Goal: Task Accomplishment & Management: Manage account settings

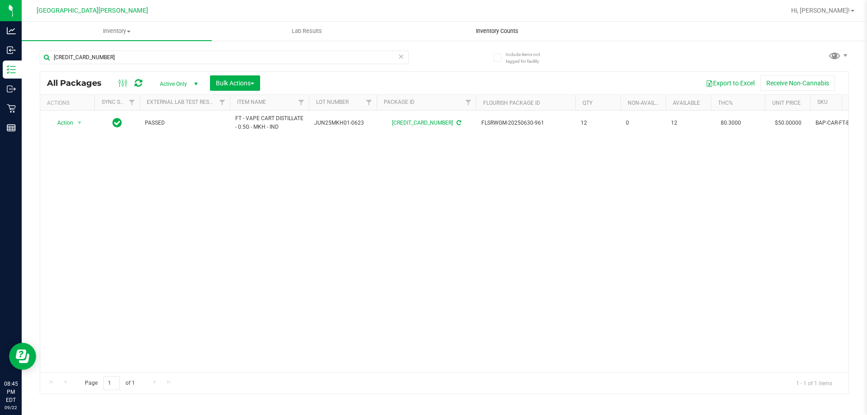
click at [498, 34] on span "Inventory Counts" at bounding box center [497, 31] width 67 height 8
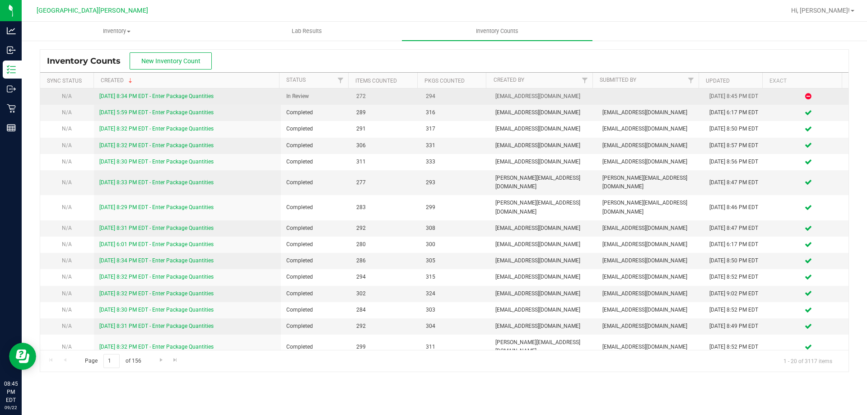
click at [164, 98] on link "[DATE] 8:34 PM EDT - Enter Package Quantities" at bounding box center [156, 96] width 114 height 6
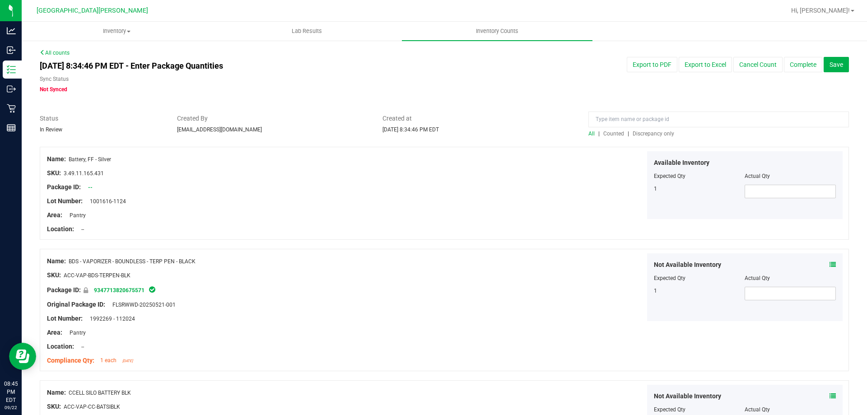
click at [646, 132] on span "Discrepancy only" at bounding box center [654, 134] width 42 height 6
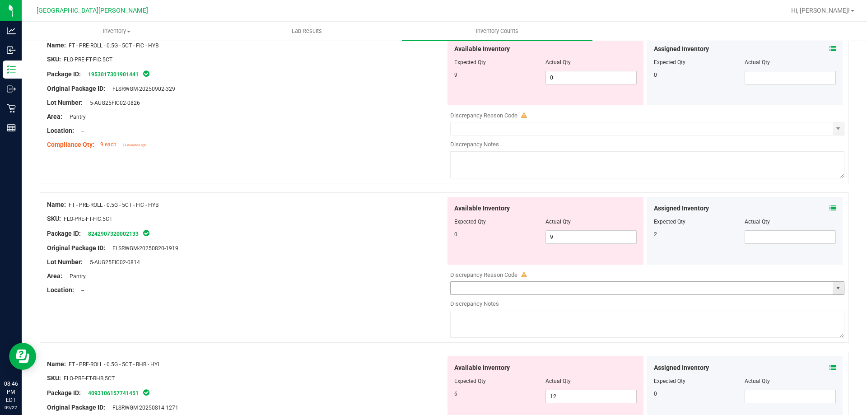
scroll to position [2455, 0]
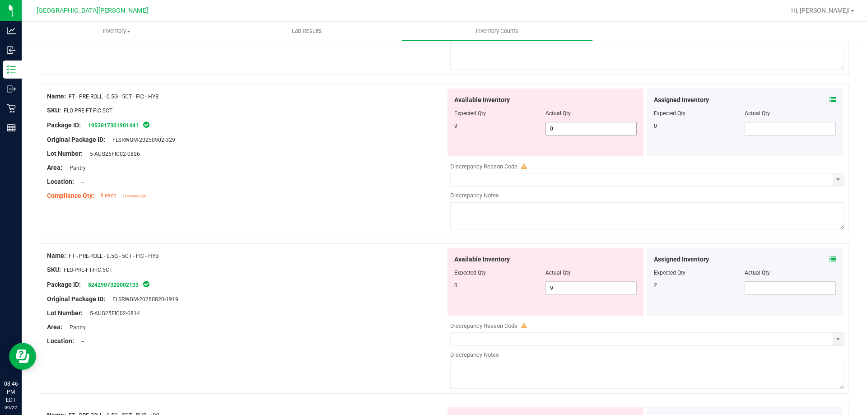
click at [576, 128] on span "0 0" at bounding box center [591, 129] width 91 height 14
click at [576, 128] on input "0" at bounding box center [591, 128] width 90 height 13
type input "9"
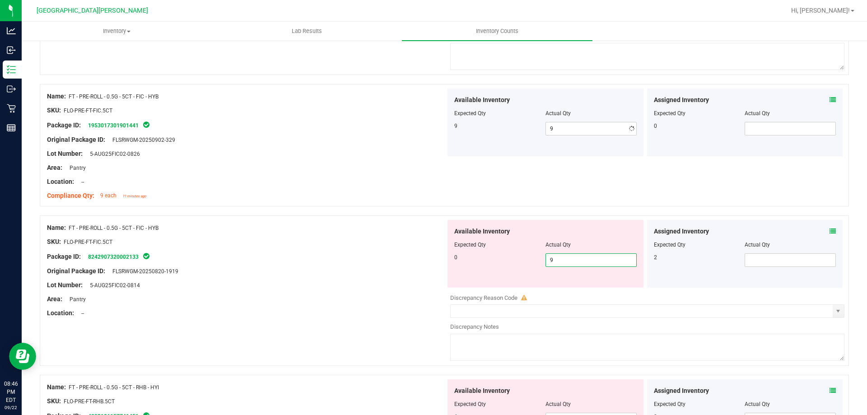
click at [557, 290] on div "Available Inventory Expected Qty Actual Qty 0 9 9" at bounding box center [645, 291] width 399 height 143
click at [557, 260] on input "9" at bounding box center [591, 260] width 90 height 13
type input "0"
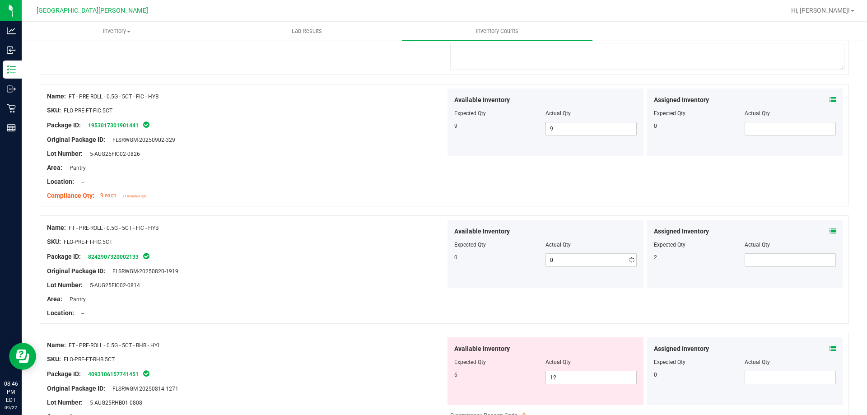
drag, startPoint x: 389, startPoint y: 280, endPoint x: 403, endPoint y: 277, distance: 13.4
click at [390, 280] on div at bounding box center [246, 278] width 399 height 5
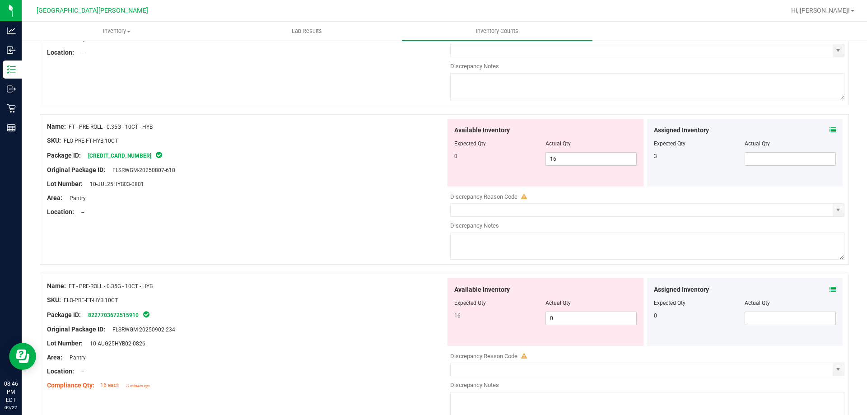
scroll to position [1777, 0]
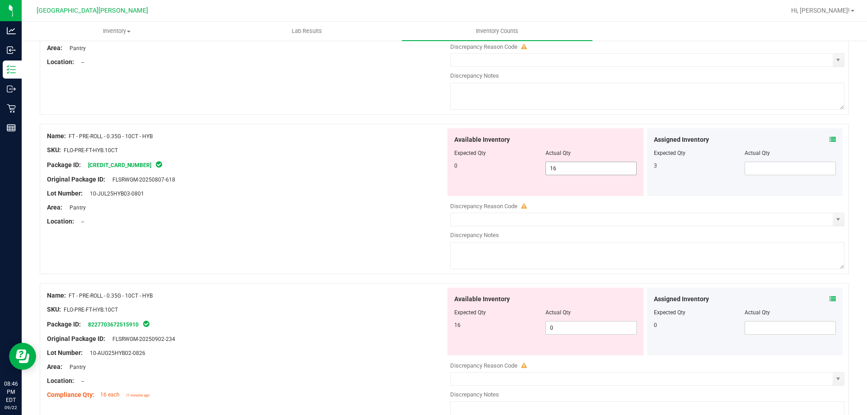
click at [583, 169] on span "16 16" at bounding box center [591, 169] width 91 height 14
click at [583, 169] on input "16" at bounding box center [591, 168] width 90 height 13
type input "0"
click at [557, 326] on div "Available Inventory Expected Qty Actual Qty 16 0 0" at bounding box center [645, 359] width 399 height 143
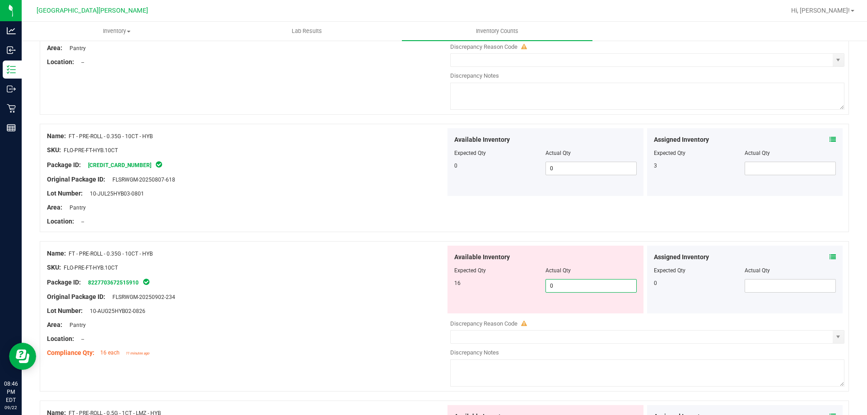
click at [563, 286] on input "0" at bounding box center [591, 286] width 90 height 13
type input "16"
click at [438, 298] on div "Original Package ID: FLSRWGM-20250902-234" at bounding box center [246, 296] width 399 height 9
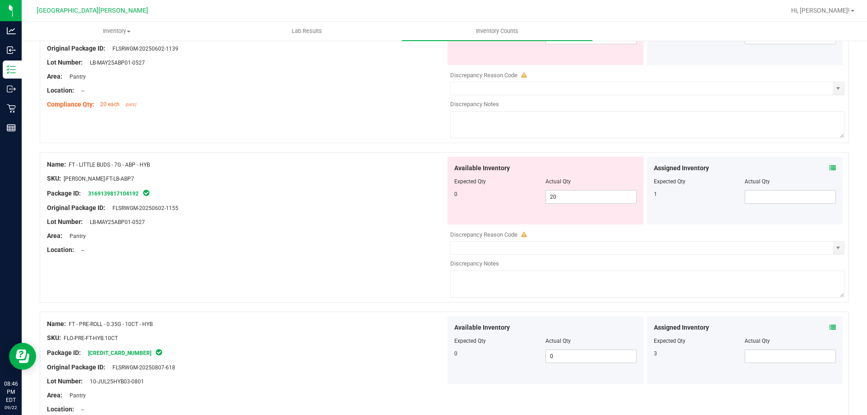
scroll to position [1506, 0]
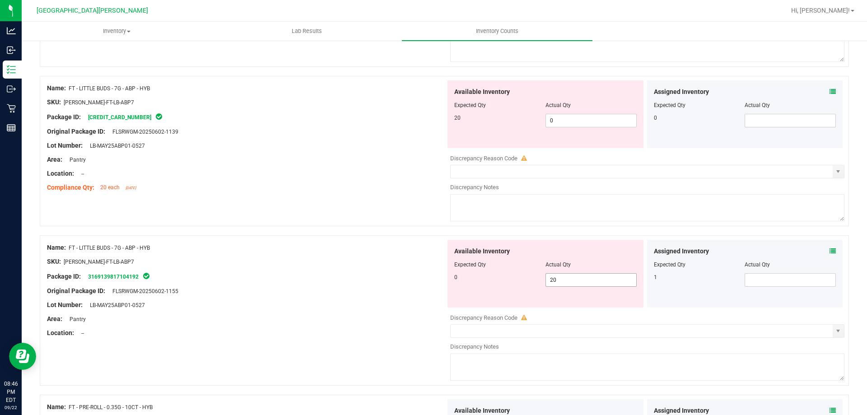
click at [557, 277] on span "20 20" at bounding box center [591, 280] width 91 height 14
click at [557, 277] on input "20" at bounding box center [591, 280] width 90 height 13
type input "0"
drag, startPoint x: 578, startPoint y: 127, endPoint x: 575, endPoint y: 124, distance: 4.8
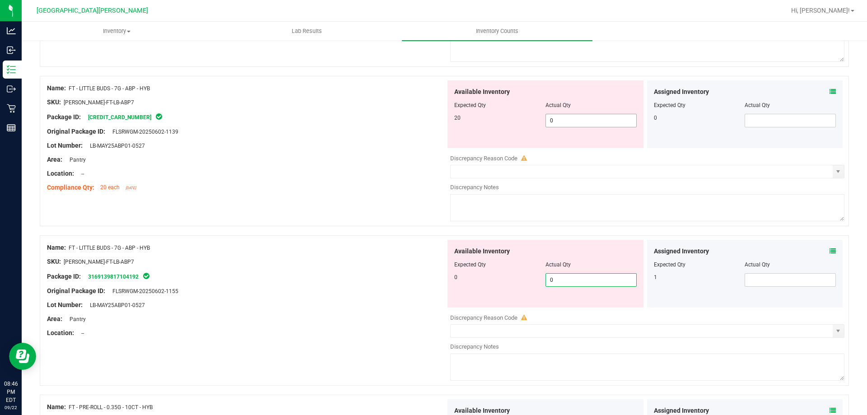
click at [578, 127] on span "0 0" at bounding box center [591, 121] width 91 height 14
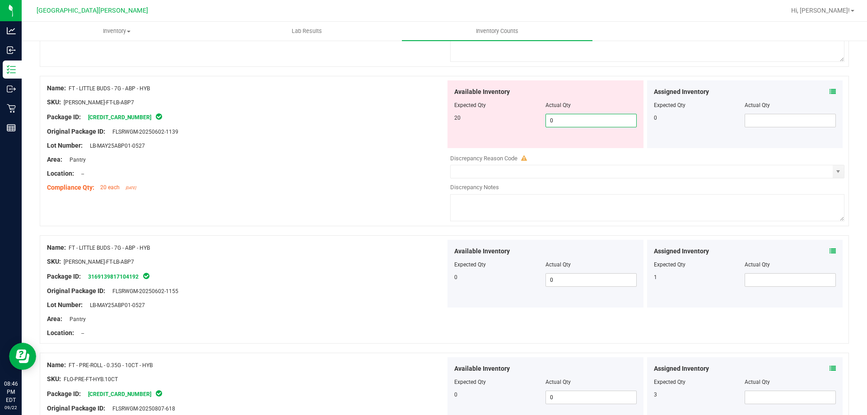
click at [572, 119] on span "0 0" at bounding box center [591, 121] width 91 height 14
click at [572, 119] on input "0" at bounding box center [591, 120] width 90 height 13
type input "20"
drag, startPoint x: 368, startPoint y: 152, endPoint x: 374, endPoint y: 153, distance: 5.4
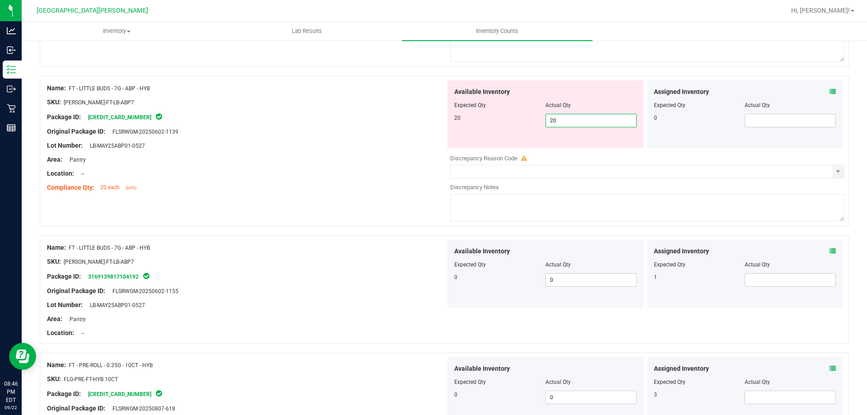
click at [369, 153] on div at bounding box center [246, 152] width 399 height 5
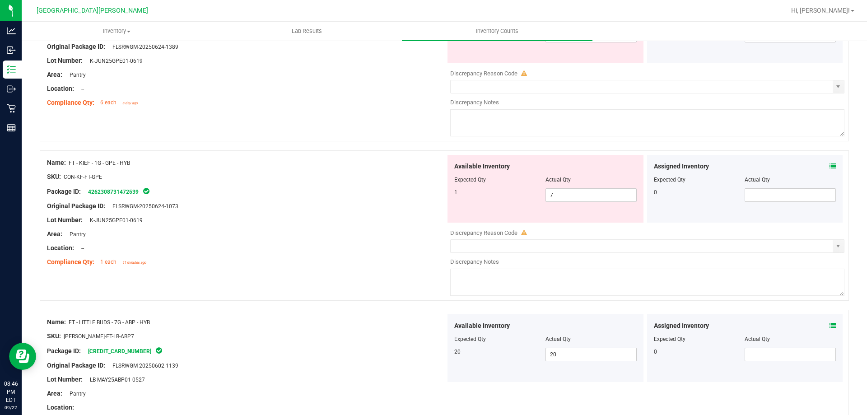
scroll to position [1190, 0]
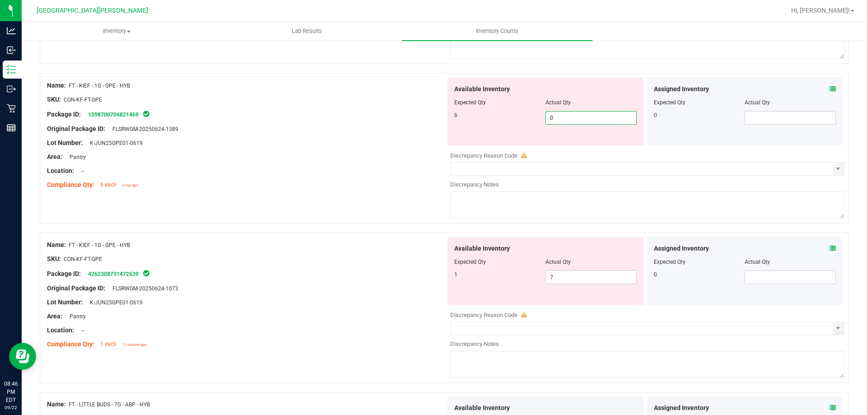
click at [576, 116] on span "0 0" at bounding box center [591, 118] width 91 height 14
type input "06"
type input "6"
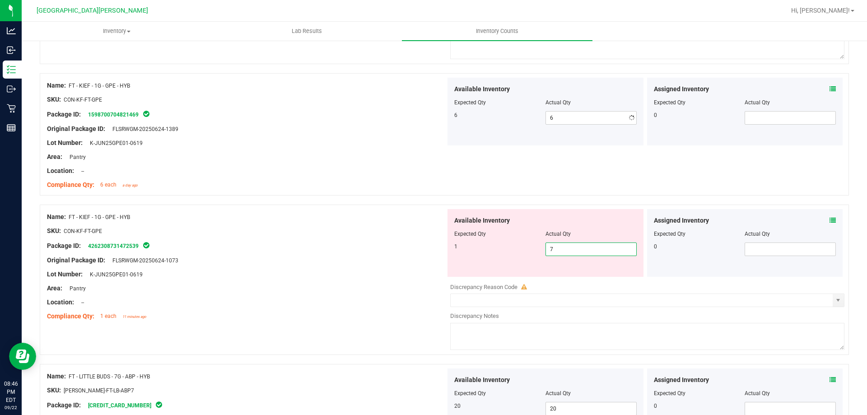
click at [560, 278] on div "Available Inventory Expected Qty Actual Qty 1 7 7" at bounding box center [645, 280] width 399 height 143
click at [563, 248] on input "7" at bounding box center [591, 249] width 90 height 13
type input "1"
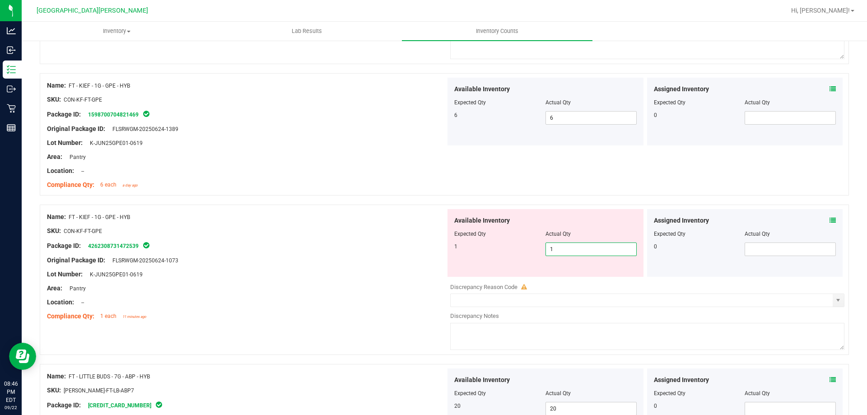
drag, startPoint x: 376, startPoint y: 259, endPoint x: 384, endPoint y: 255, distance: 9.3
click at [376, 259] on div "Original Package ID: FLSRWGM-20250624-1073" at bounding box center [246, 260] width 399 height 9
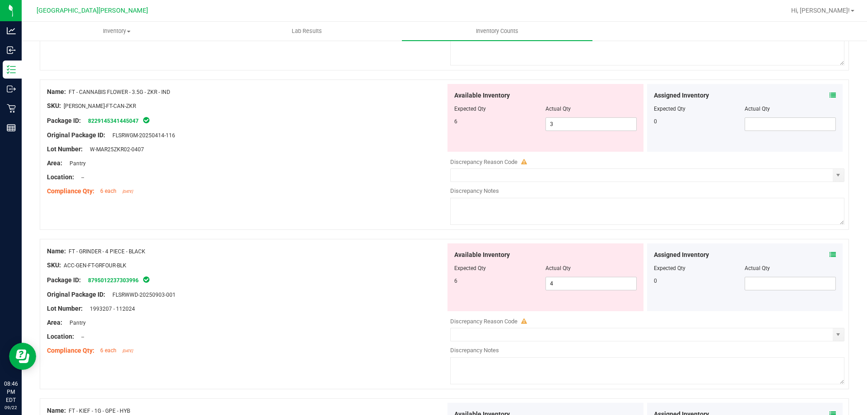
scroll to position [829, 0]
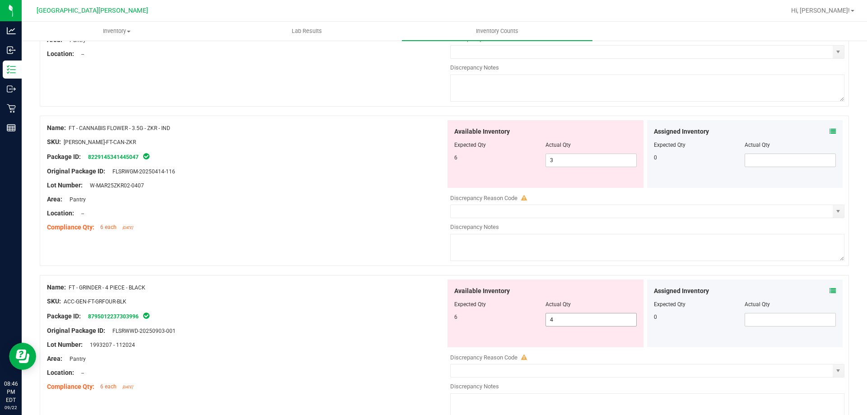
click at [557, 319] on span "4 4" at bounding box center [591, 320] width 91 height 14
click at [557, 319] on input "4" at bounding box center [591, 320] width 90 height 13
type input "6"
click at [390, 319] on div "Package ID: 8795012237303996" at bounding box center [246, 316] width 399 height 11
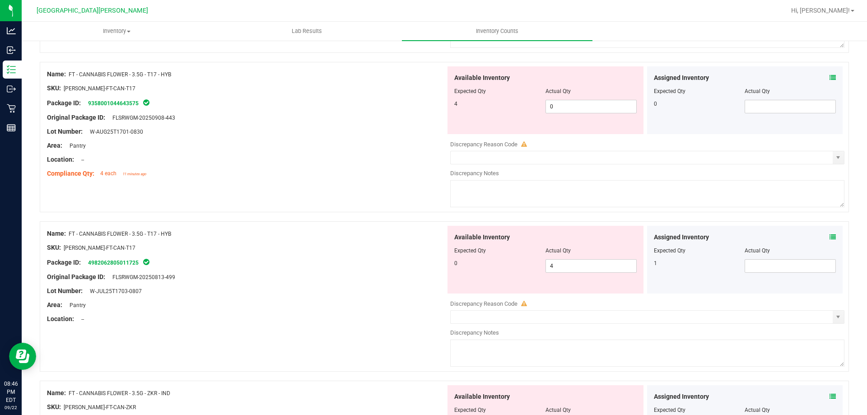
scroll to position [557, 0]
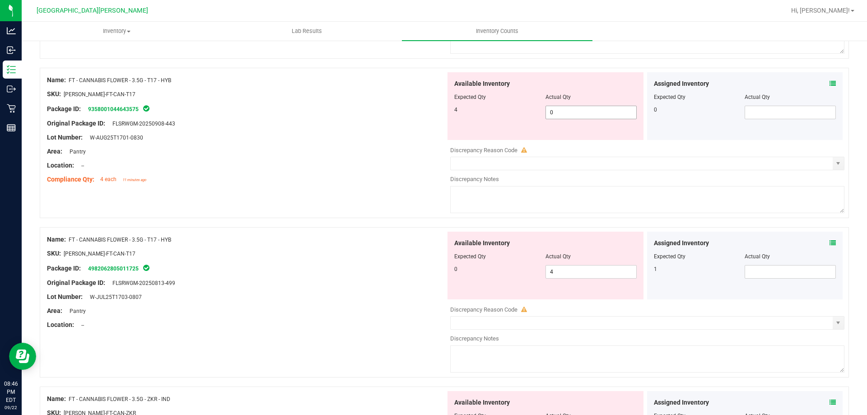
click at [558, 114] on span "0 0" at bounding box center [591, 113] width 91 height 14
click at [558, 114] on input "0" at bounding box center [591, 112] width 90 height 13
type input "4"
click at [567, 267] on div "Available Inventory Expected Qty Actual Qty 0 4 4" at bounding box center [546, 266] width 196 height 68
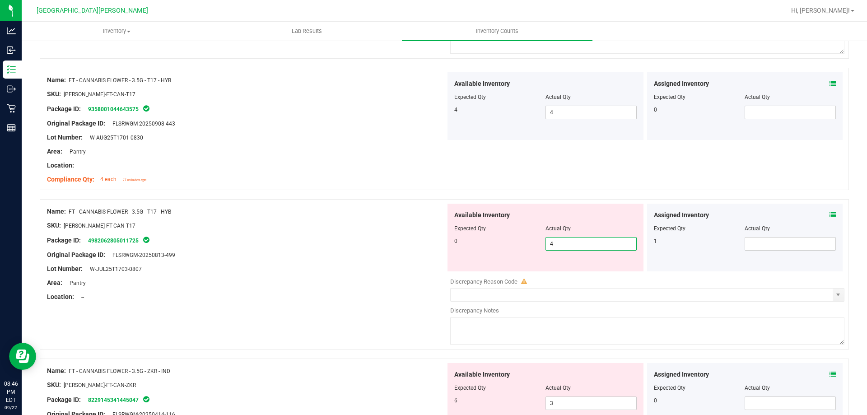
click at [564, 239] on input "4" at bounding box center [591, 244] width 90 height 13
type input "0"
click at [314, 226] on div "SKU: [PERSON_NAME]-FT-CAN-T17" at bounding box center [246, 225] width 399 height 9
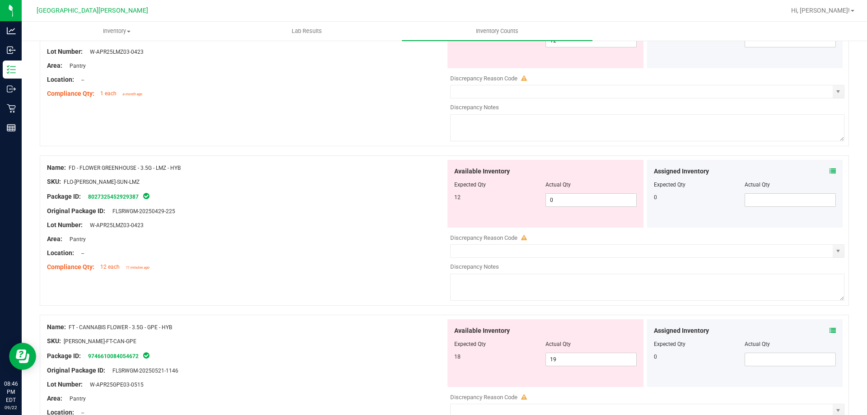
scroll to position [61, 0]
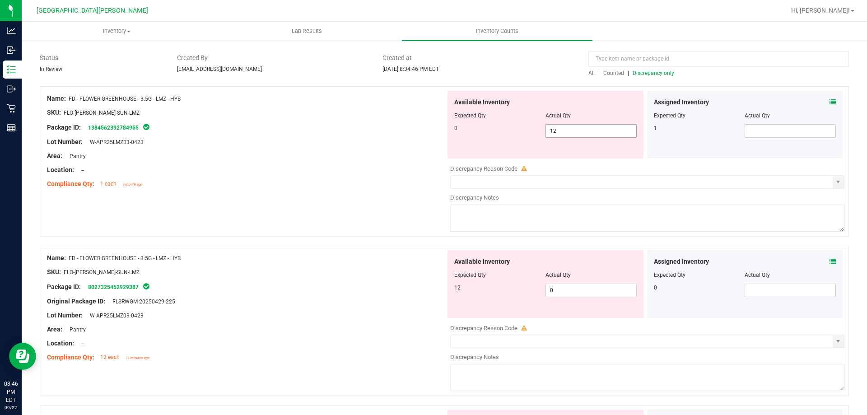
click at [596, 134] on span "12 12" at bounding box center [591, 131] width 91 height 14
click at [594, 134] on input "12" at bounding box center [591, 131] width 90 height 13
click at [575, 132] on input "120" at bounding box center [591, 131] width 90 height 13
type input "0"
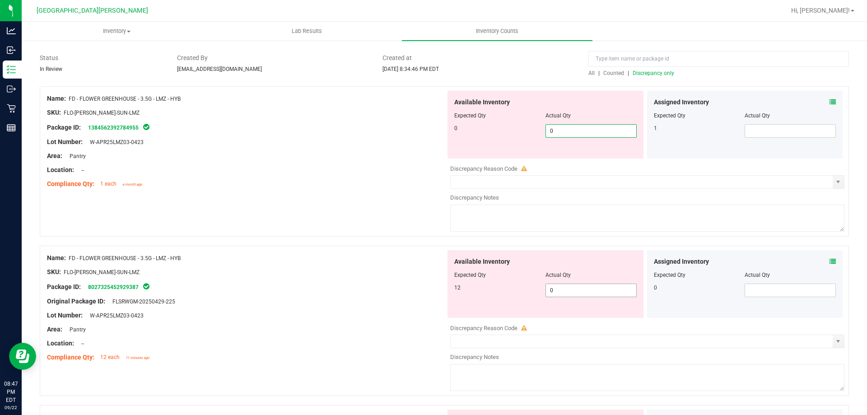
type input "0"
click at [553, 289] on div "Available Inventory Expected Qty Actual Qty 12 0 0" at bounding box center [645, 321] width 399 height 143
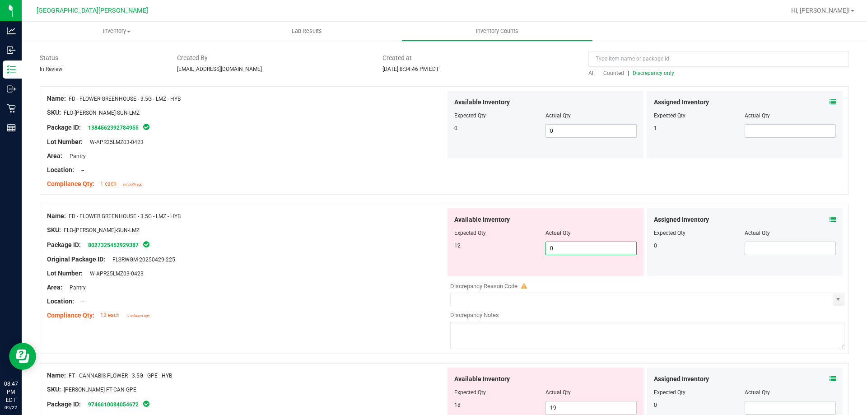
click at [560, 244] on input "0" at bounding box center [591, 248] width 90 height 13
type input "12"
click at [434, 257] on div "Original Package ID: FLSRWGM-20250429-225" at bounding box center [246, 259] width 399 height 9
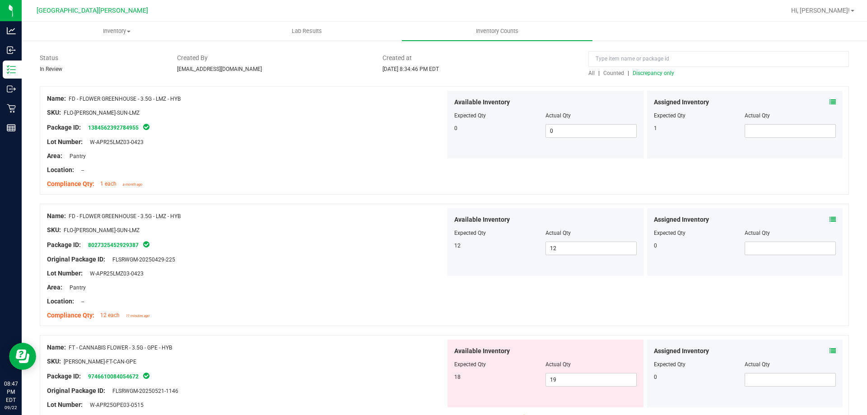
click at [652, 75] on span "Discrepancy only" at bounding box center [654, 73] width 42 height 6
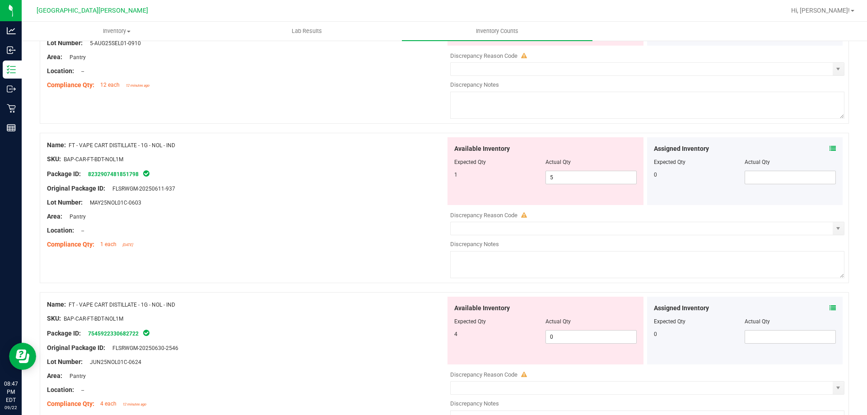
scroll to position [2952, 0]
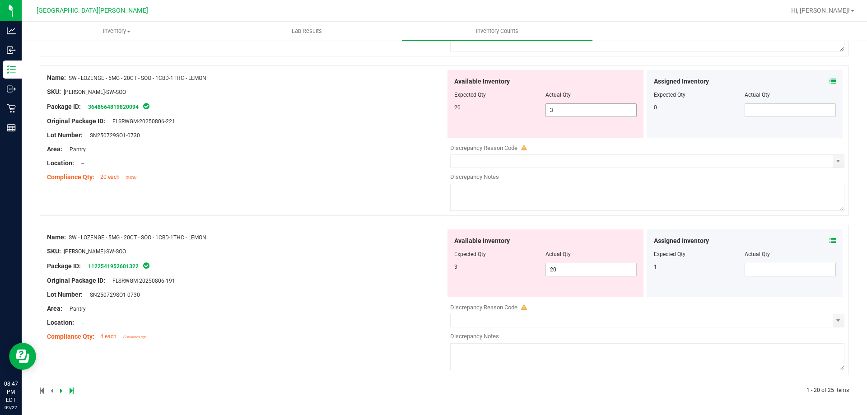
click at [567, 111] on span "3 3" at bounding box center [591, 110] width 91 height 14
click at [567, 111] on input "3" at bounding box center [591, 110] width 90 height 13
type input "20"
click at [572, 267] on span "20 20" at bounding box center [591, 270] width 91 height 14
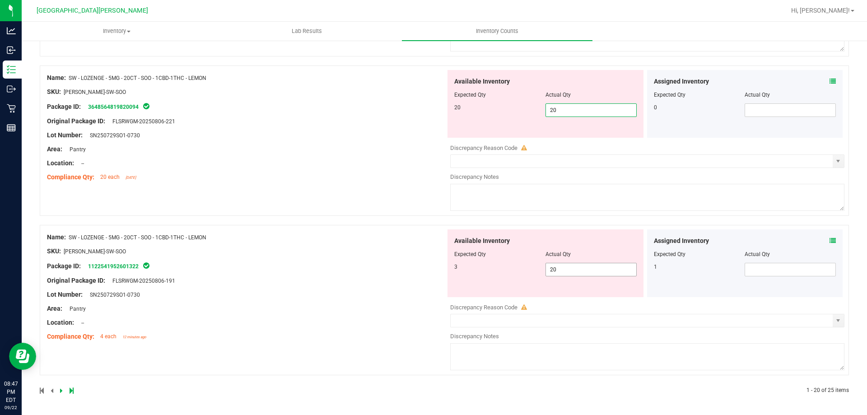
scroll to position [2924, 0]
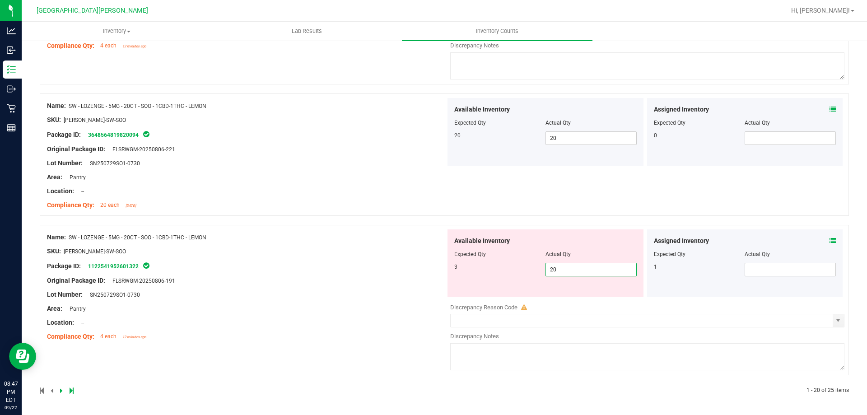
click at [566, 265] on input "20" at bounding box center [591, 269] width 90 height 13
type input "3"
drag, startPoint x: 384, startPoint y: 269, endPoint x: 397, endPoint y: 266, distance: 13.5
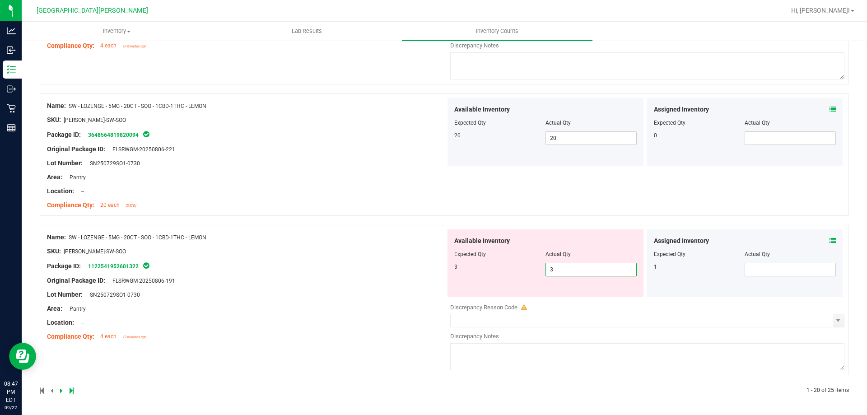
click at [386, 268] on div "Name: SW - LOZENGE - 5MG - 20CT - SOO - 1CBD-1THC - LEMON SKU: EDI-LOZ-SW-SOO P…" at bounding box center [246, 286] width 399 height 115
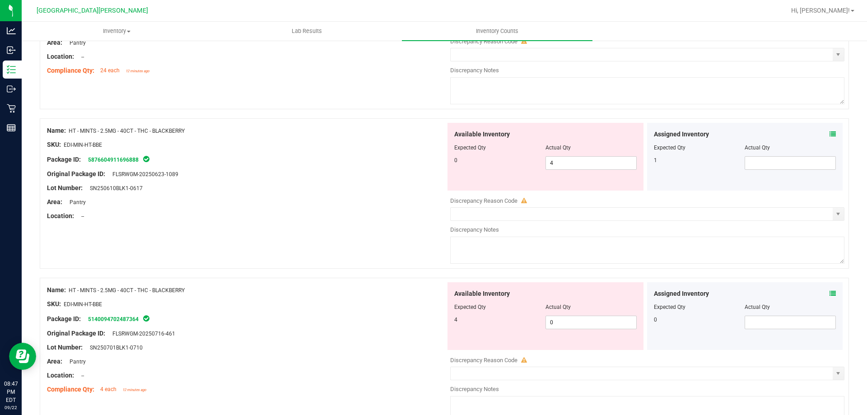
scroll to position [2579, 0]
click at [560, 165] on span "4 4" at bounding box center [591, 164] width 91 height 14
click at [560, 165] on input "4" at bounding box center [591, 163] width 90 height 13
type input "0"
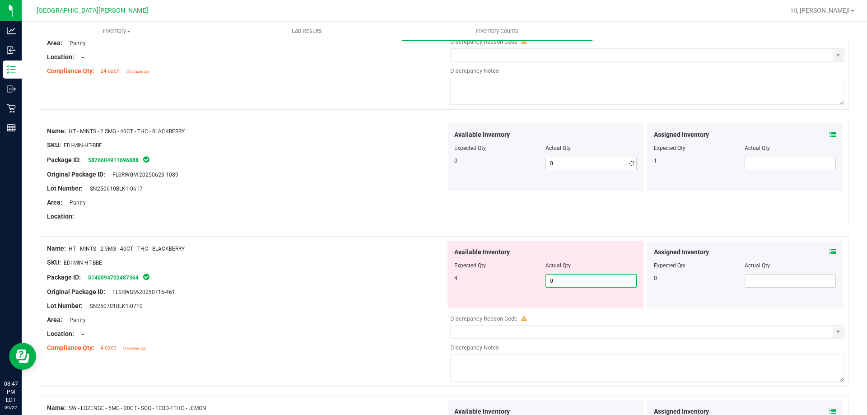
click at [566, 323] on div "Available Inventory Expected Qty Actual Qty 4 0 0" at bounding box center [645, 312] width 399 height 143
click at [556, 285] on input "0" at bounding box center [591, 281] width 90 height 13
click at [556, 283] on input "0" at bounding box center [591, 281] width 90 height 13
click at [555, 276] on input "0" at bounding box center [591, 281] width 90 height 13
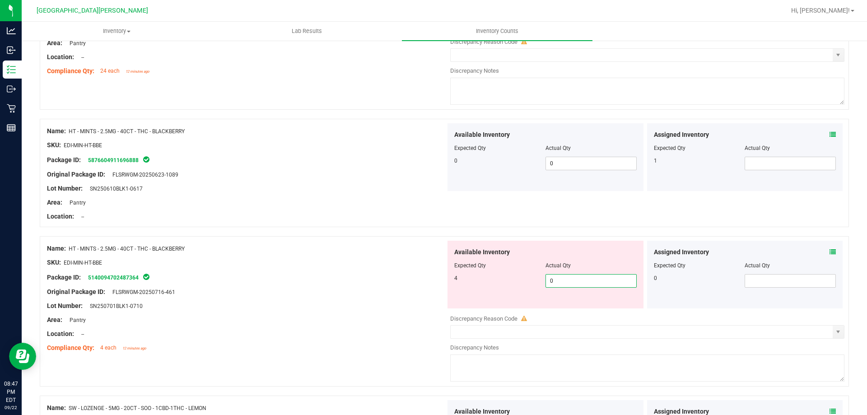
type input "4"
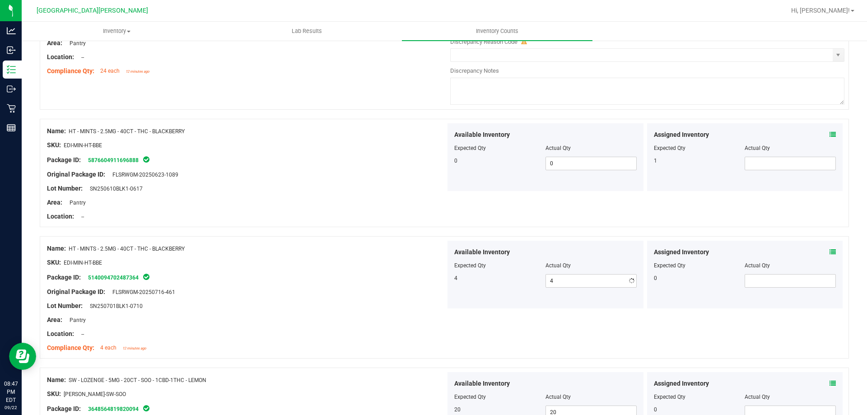
drag, startPoint x: 369, startPoint y: 289, endPoint x: 374, endPoint y: 288, distance: 5.1
click at [370, 290] on div "Original Package ID: FLSRWGM-20250716-461" at bounding box center [246, 291] width 399 height 9
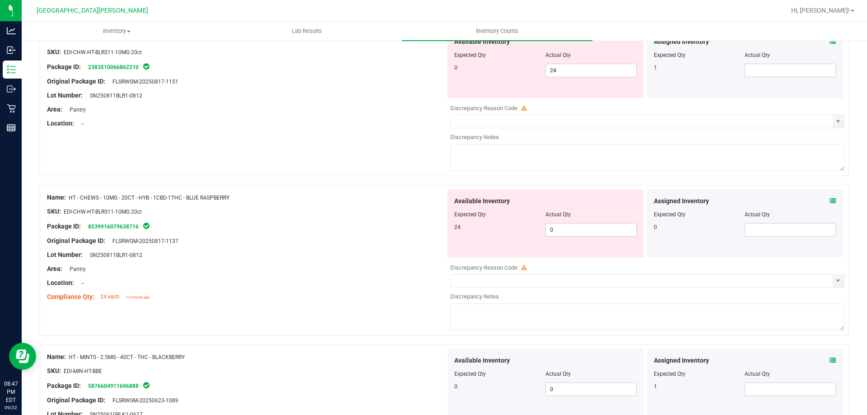
scroll to position [2308, 0]
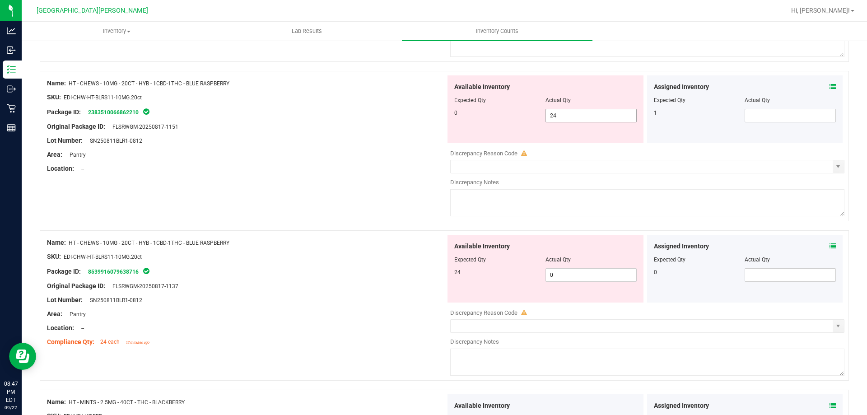
click at [593, 114] on span "24 24" at bounding box center [591, 116] width 91 height 14
click at [593, 114] on input "24" at bounding box center [591, 115] width 90 height 13
type input "0"
click at [552, 274] on div "Available Inventory Expected Qty Actual Qty 24 0 0" at bounding box center [645, 306] width 399 height 143
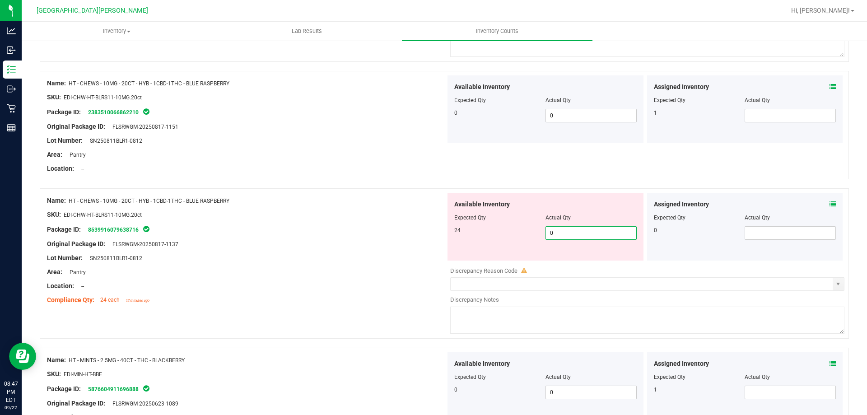
click at [565, 227] on input "0" at bounding box center [591, 233] width 90 height 13
click at [564, 228] on input "0" at bounding box center [591, 233] width 90 height 13
type input "24"
click at [439, 237] on div at bounding box center [246, 237] width 399 height 5
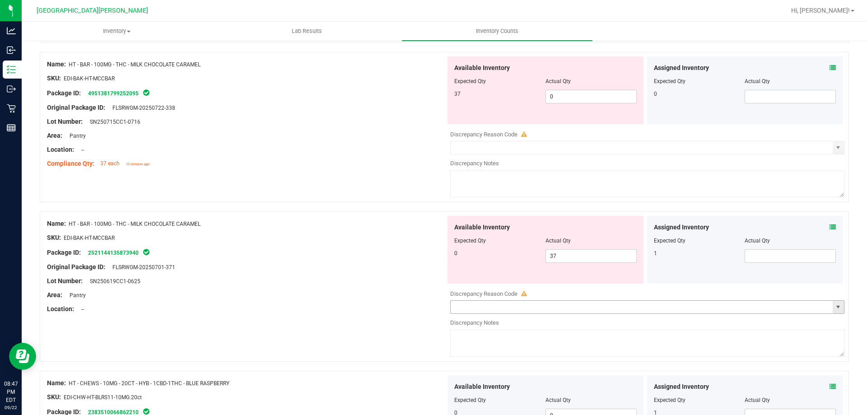
scroll to position [1947, 0]
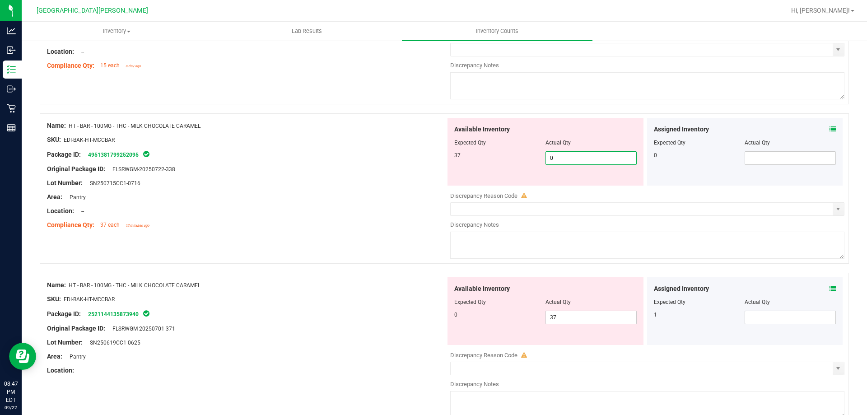
click at [575, 156] on span "0 0" at bounding box center [591, 158] width 91 height 14
click at [575, 156] on input "0" at bounding box center [591, 158] width 90 height 13
type input "37"
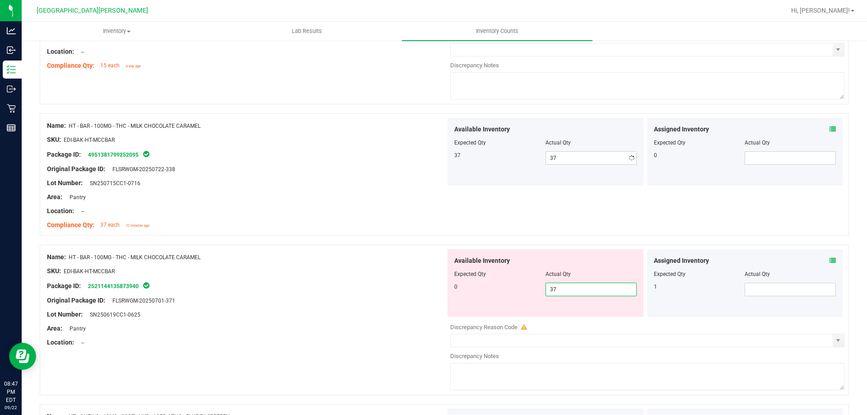
click at [566, 314] on div "Available Inventory Expected Qty Actual Qty 0 37 37" at bounding box center [546, 283] width 196 height 68
click at [564, 287] on input "37" at bounding box center [591, 289] width 90 height 13
type input "0"
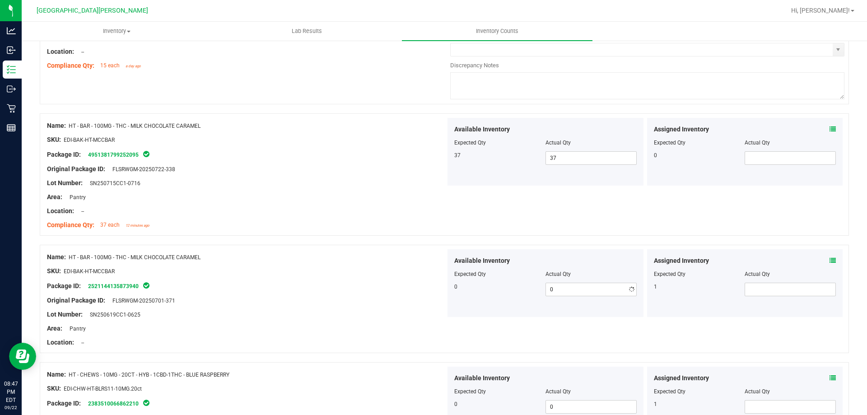
drag, startPoint x: 339, startPoint y: 289, endPoint x: 362, endPoint y: 289, distance: 22.6
click at [340, 289] on div "Package ID: 2521144135873940" at bounding box center [246, 286] width 399 height 11
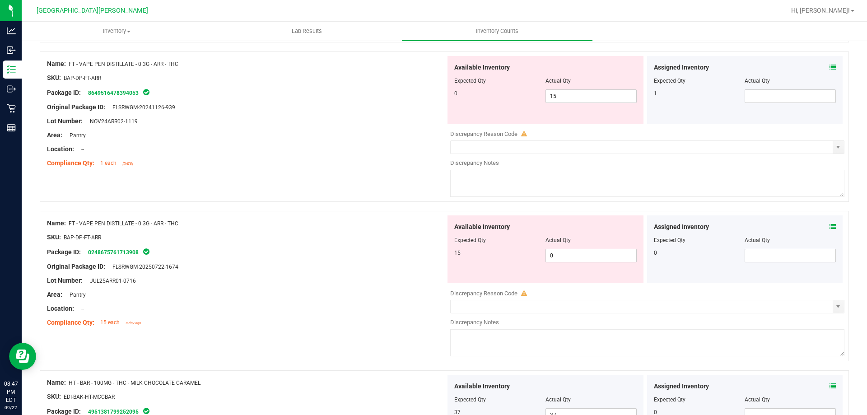
scroll to position [1676, 0]
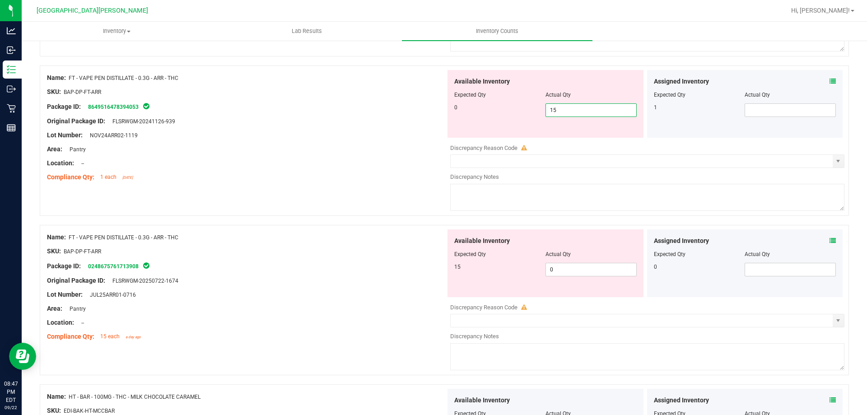
click at [567, 112] on span "15 15" at bounding box center [591, 110] width 91 height 14
click at [568, 112] on input "15" at bounding box center [591, 110] width 90 height 13
type input "0"
click at [553, 269] on div "Available Inventory Expected Qty Actual Qty 15 0 0" at bounding box center [645, 300] width 399 height 143
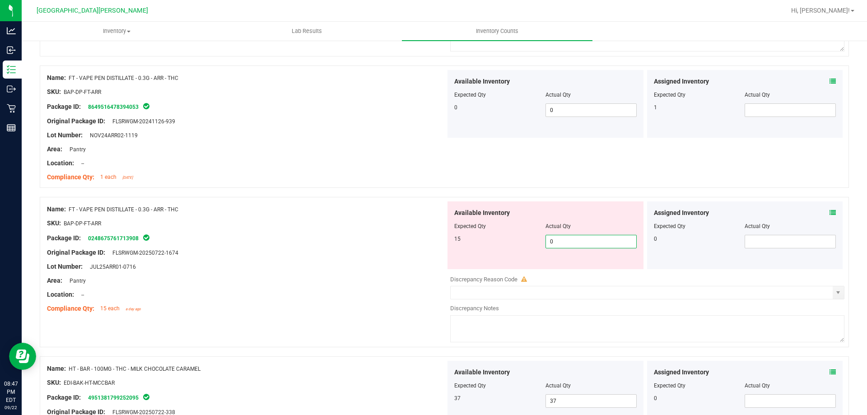
click at [557, 244] on input "0" at bounding box center [591, 241] width 90 height 13
type input "15"
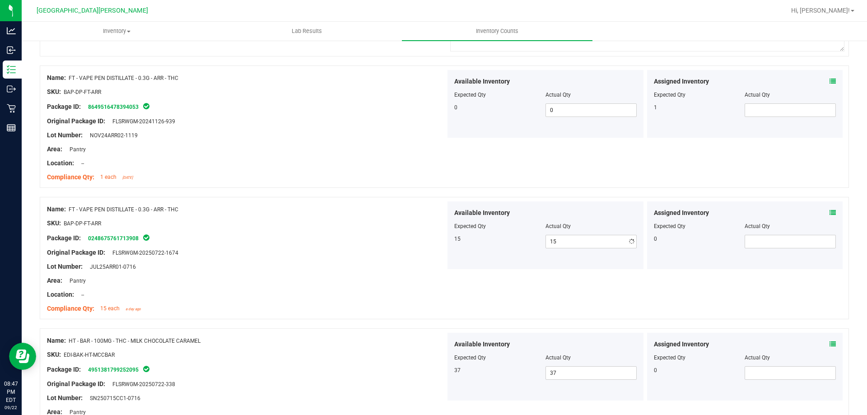
click at [404, 252] on div "Original Package ID: FLSRWGM-20250722-1674" at bounding box center [246, 252] width 399 height 9
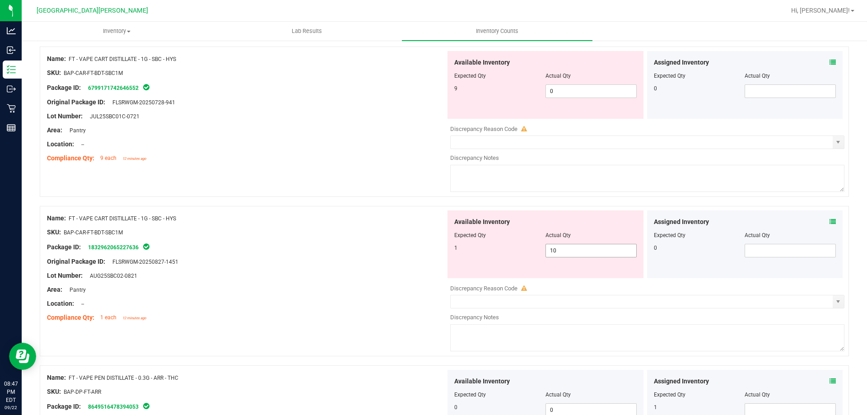
scroll to position [1360, 0]
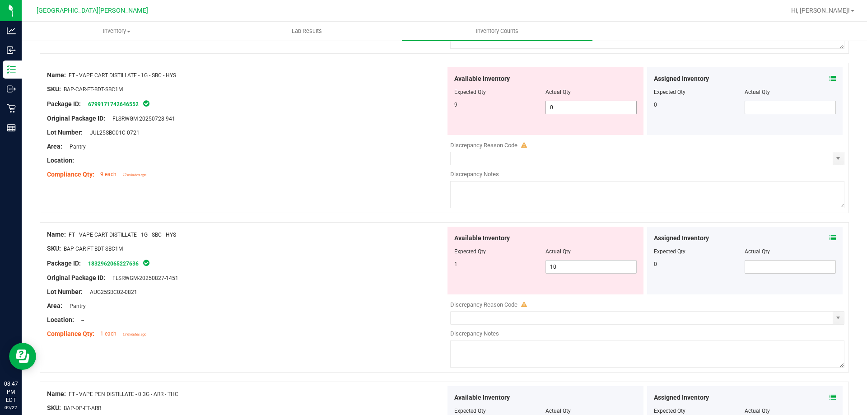
click at [571, 108] on span "0 0" at bounding box center [591, 108] width 91 height 14
click at [571, 108] on input "0" at bounding box center [591, 107] width 90 height 13
type input "9"
click at [586, 267] on div "Available Inventory Expected Qty Actual Qty 1 10 10" at bounding box center [645, 298] width 399 height 143
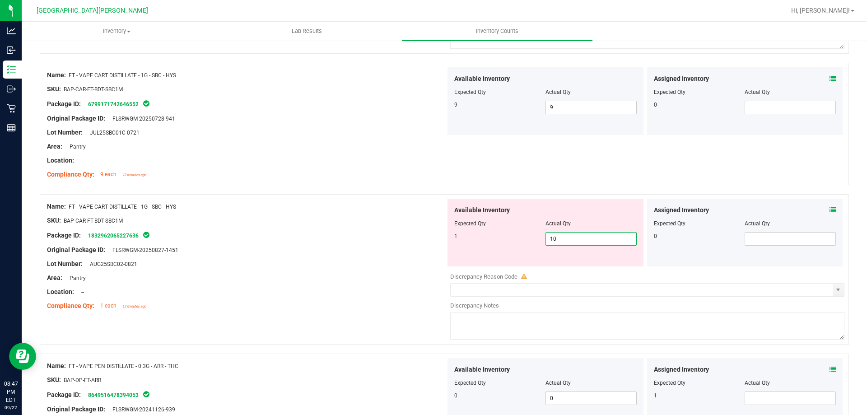
click at [579, 241] on input "10" at bounding box center [591, 239] width 90 height 13
type input "1"
click at [413, 222] on div "SKU: BAP-CAR-FT-BDT-SBC1M" at bounding box center [246, 220] width 399 height 9
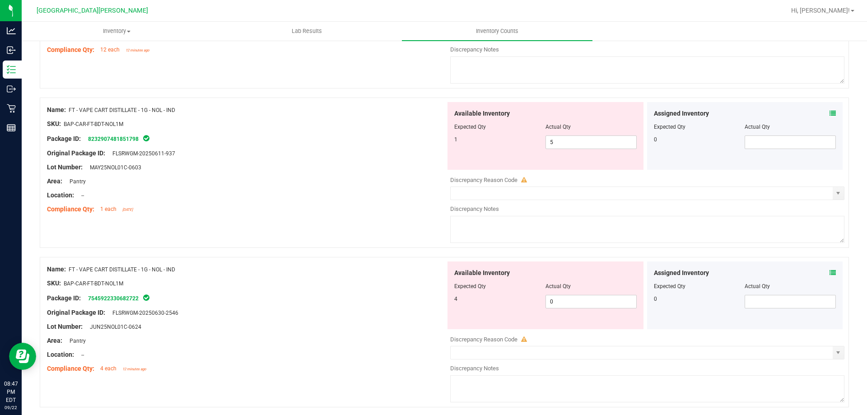
scroll to position [998, 0]
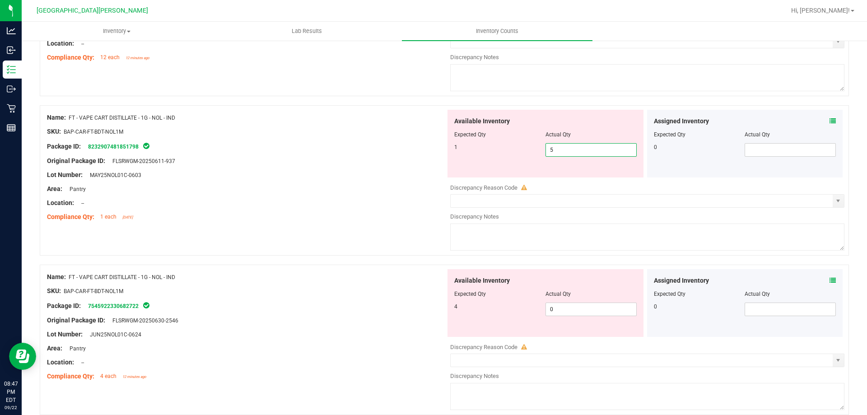
click at [570, 146] on span "5 5" at bounding box center [591, 150] width 91 height 14
click at [570, 146] on input "5" at bounding box center [591, 150] width 90 height 13
type input "1"
click at [563, 304] on div "Available Inventory Expected Qty Actual Qty 4 0 0" at bounding box center [546, 303] width 196 height 68
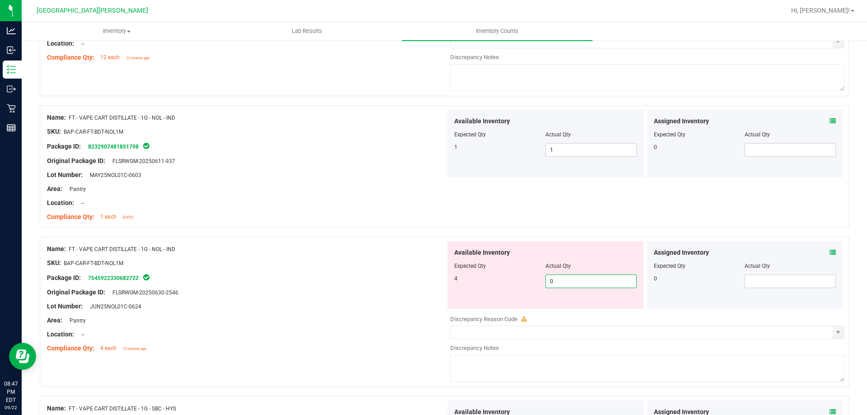
click at [562, 283] on input "0" at bounding box center [591, 281] width 90 height 13
type input "4"
click at [328, 283] on div at bounding box center [246, 285] width 399 height 5
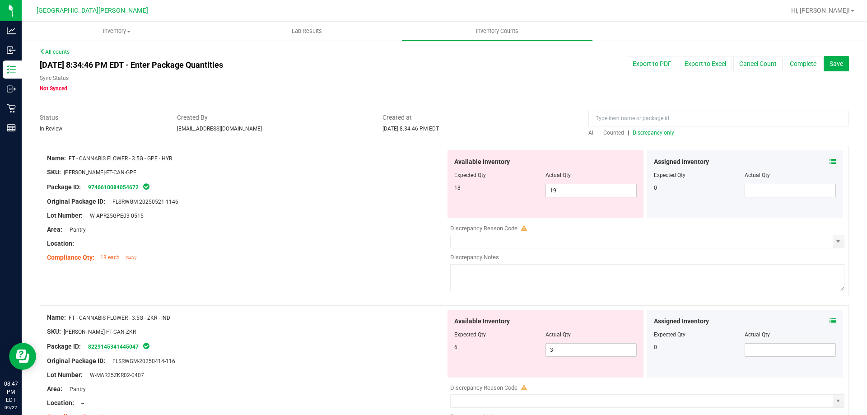
scroll to position [0, 0]
click at [644, 136] on span "Discrepancy only" at bounding box center [654, 134] width 42 height 6
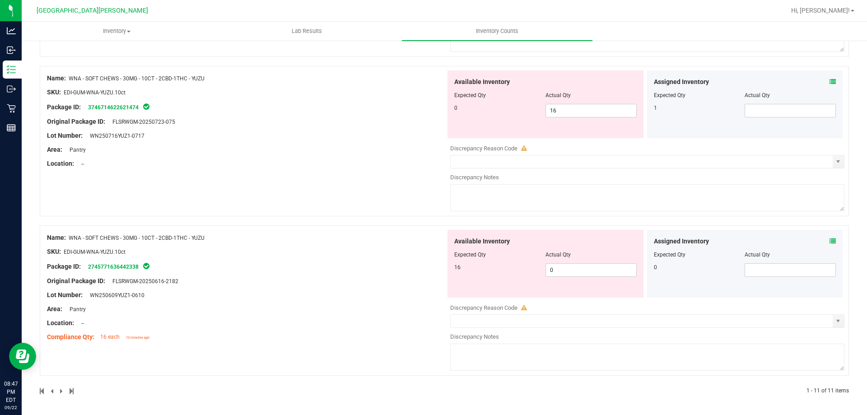
scroll to position [1517, 0]
click at [566, 273] on span "0 0" at bounding box center [591, 270] width 91 height 14
click at [566, 273] on input "0" at bounding box center [591, 269] width 90 height 13
type input "16"
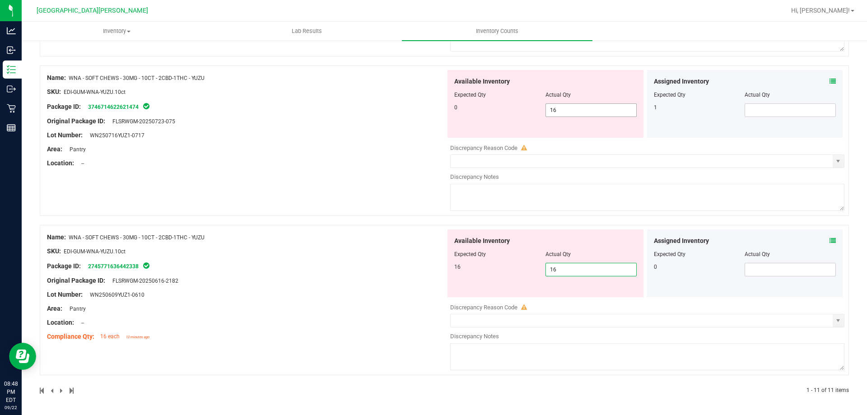
click at [564, 108] on div "Available Inventory Expected Qty Actual Qty 0 16 16" at bounding box center [546, 104] width 196 height 68
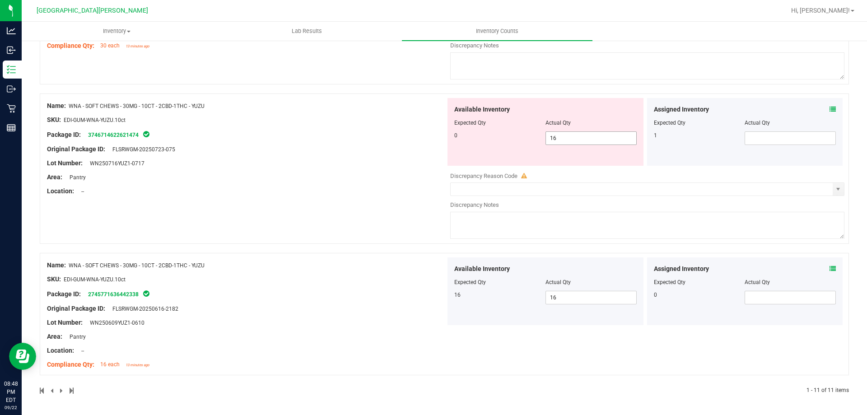
click at [564, 108] on div "Available Inventory" at bounding box center [545, 109] width 183 height 9
click at [559, 142] on span "16 16" at bounding box center [591, 138] width 91 height 14
click at [559, 141] on input "16" at bounding box center [591, 138] width 90 height 13
click at [559, 139] on input "16" at bounding box center [591, 138] width 90 height 13
type input "0"
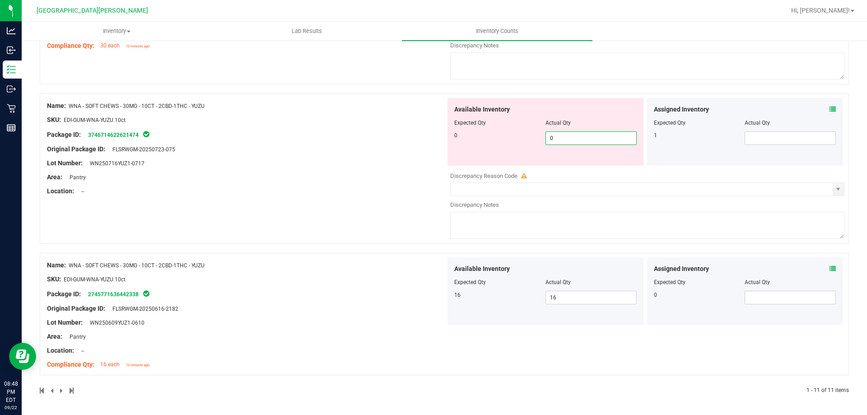
type input "0"
click at [316, 169] on div "Name: WNA - SOFT CHEWS - 30MG - 10CT - 2CBD-1THC - YUZU SKU: EDI-GUM-WNA-YUZU.1…" at bounding box center [246, 148] width 399 height 101
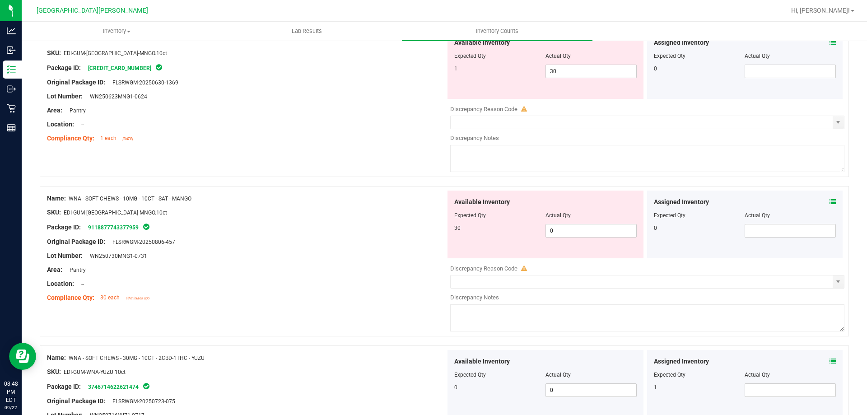
scroll to position [1221, 0]
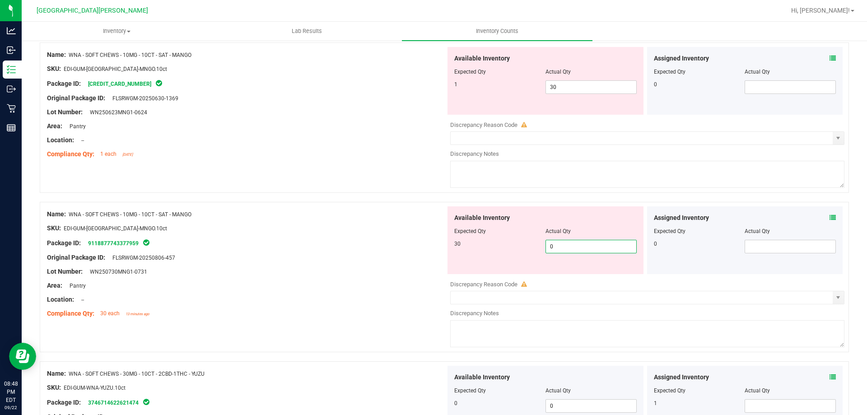
click at [563, 249] on span "0 0" at bounding box center [591, 247] width 91 height 14
click at [564, 248] on input "0" at bounding box center [591, 246] width 90 height 13
type input "30"
drag, startPoint x: 359, startPoint y: 246, endPoint x: 373, endPoint y: 243, distance: 14.8
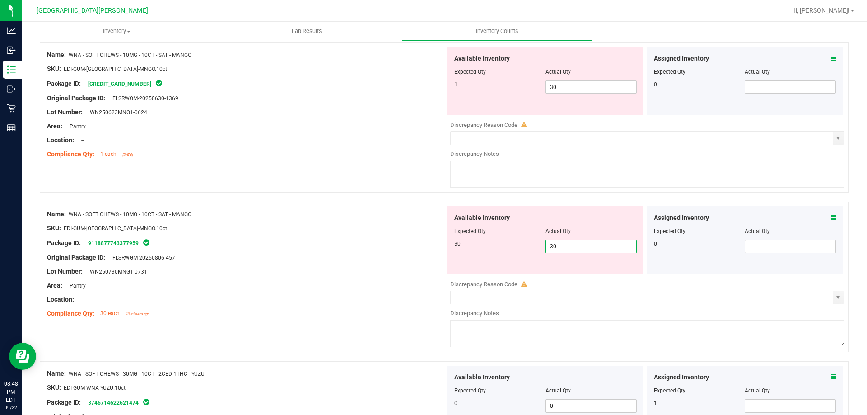
click at [360, 246] on div "Package ID: 9118877743377959" at bounding box center [246, 243] width 399 height 11
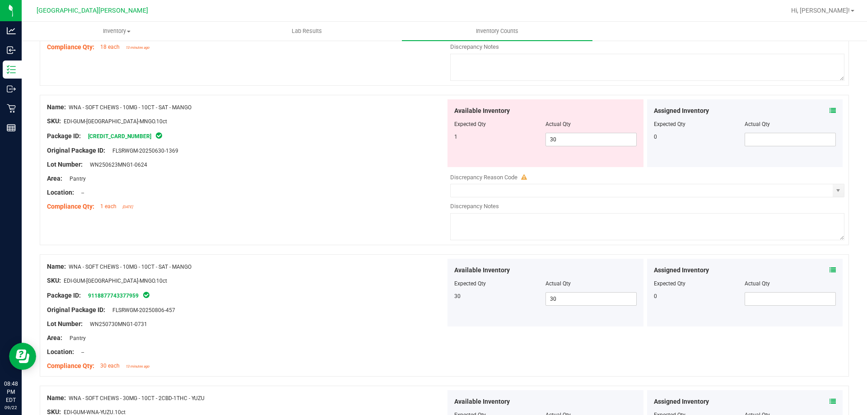
scroll to position [1040, 0]
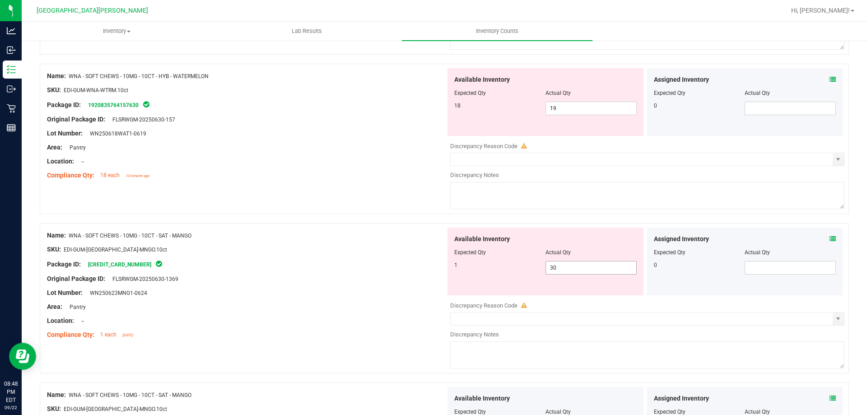
click at [563, 268] on span "30 30" at bounding box center [591, 268] width 91 height 14
click at [562, 268] on input "30" at bounding box center [591, 268] width 90 height 13
type input "1"
click at [351, 275] on div "Original Package ID: FLSRWGM-20250630-1369" at bounding box center [246, 278] width 399 height 9
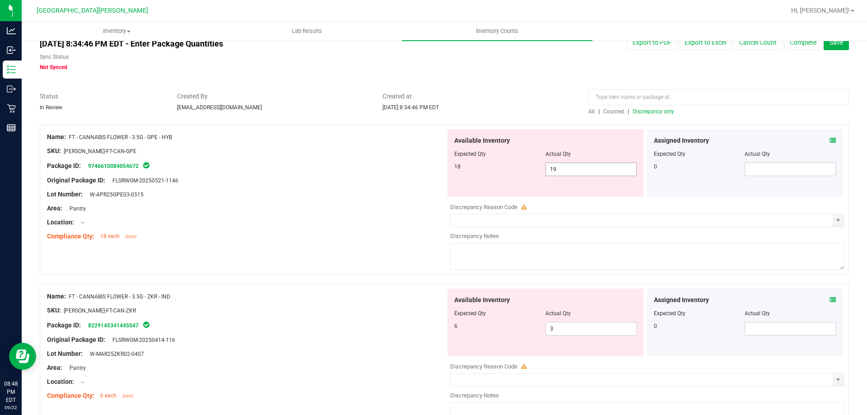
scroll to position [0, 0]
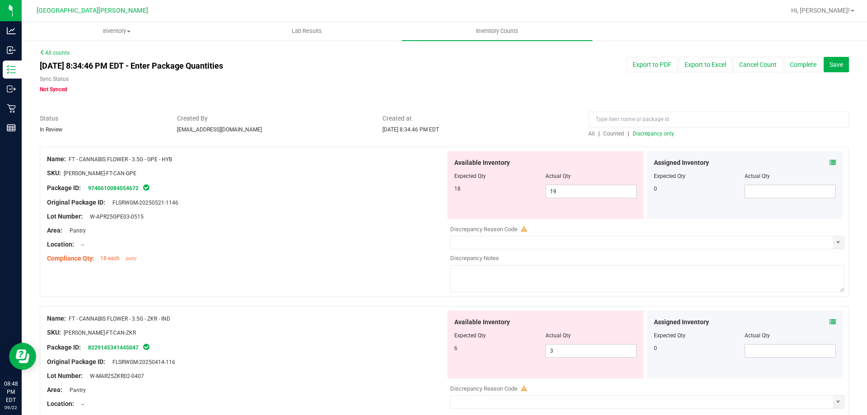
click at [647, 133] on span "Discrepancy only" at bounding box center [654, 134] width 42 height 6
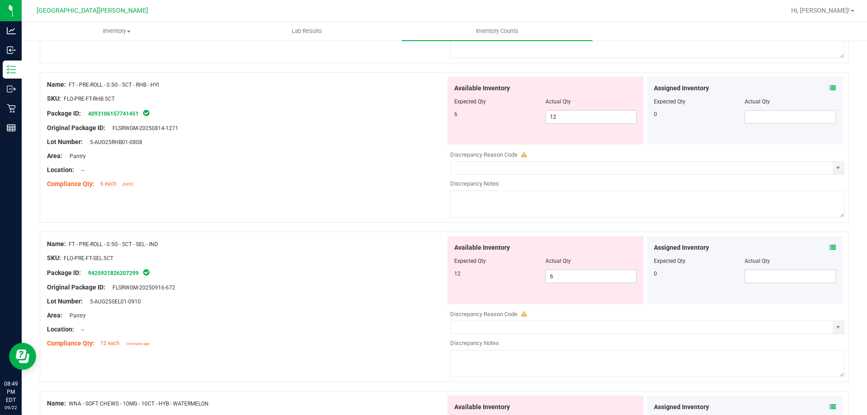
scroll to position [698, 0]
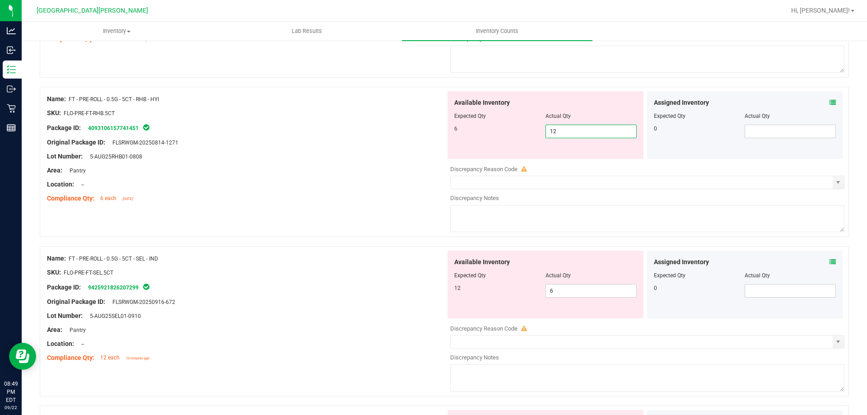
click at [558, 132] on span "12 12" at bounding box center [591, 132] width 91 height 14
click at [558, 132] on input "12" at bounding box center [591, 131] width 90 height 13
type input "6"
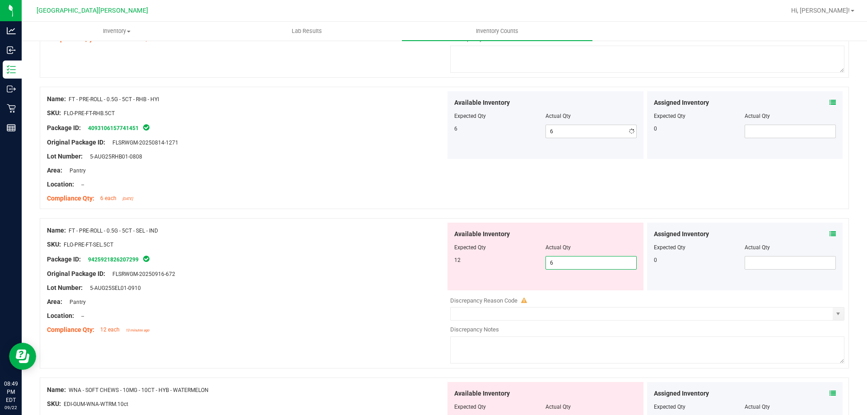
click at [574, 292] on div "Available Inventory Expected Qty Actual Qty 12 6 6" at bounding box center [645, 294] width 399 height 143
click at [565, 266] on input "6" at bounding box center [591, 263] width 90 height 13
click at [564, 265] on input "6" at bounding box center [591, 263] width 90 height 13
click at [563, 262] on input "6" at bounding box center [591, 263] width 90 height 13
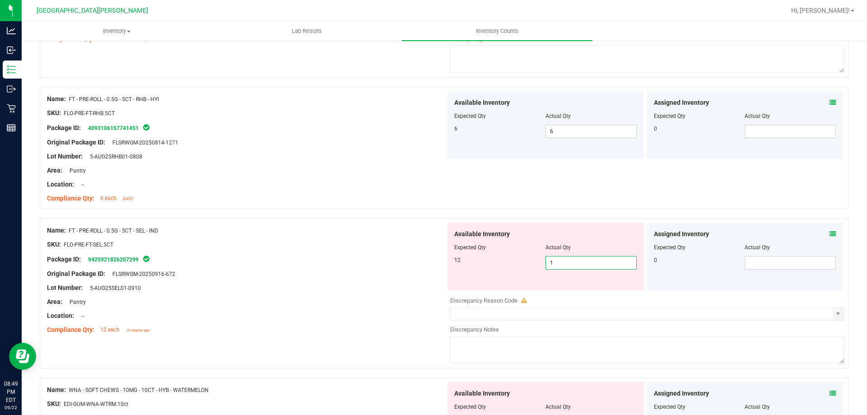
type input "12"
click at [392, 269] on div "Original Package ID: FLSRWGM-20250916-672" at bounding box center [246, 273] width 399 height 9
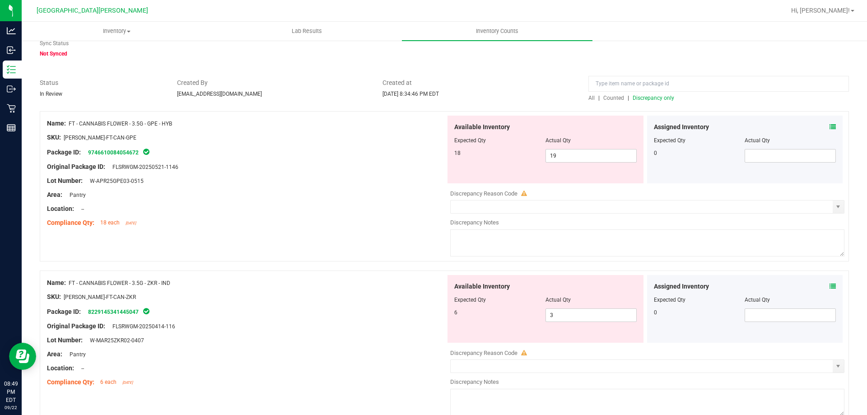
scroll to position [0, 0]
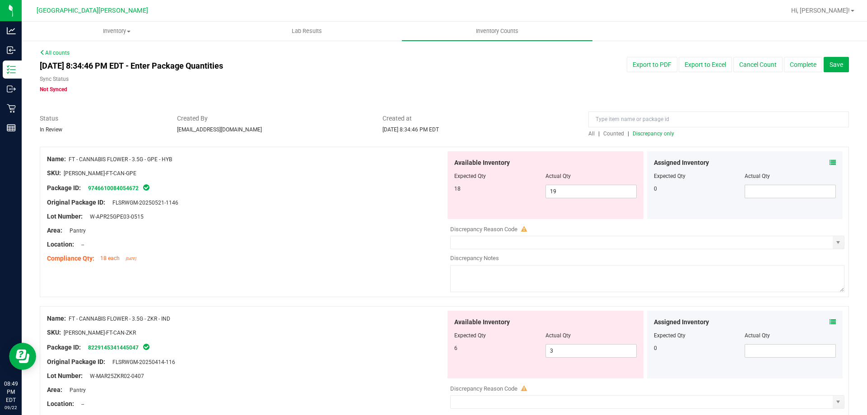
click at [652, 134] on span "Discrepancy only" at bounding box center [654, 134] width 42 height 6
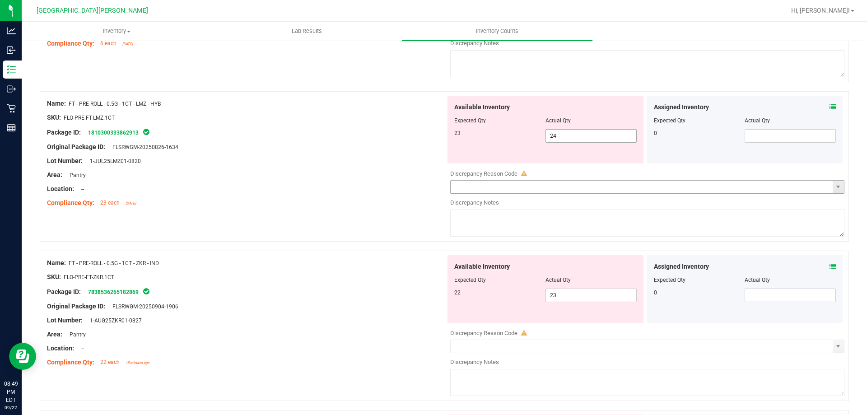
scroll to position [379, 0]
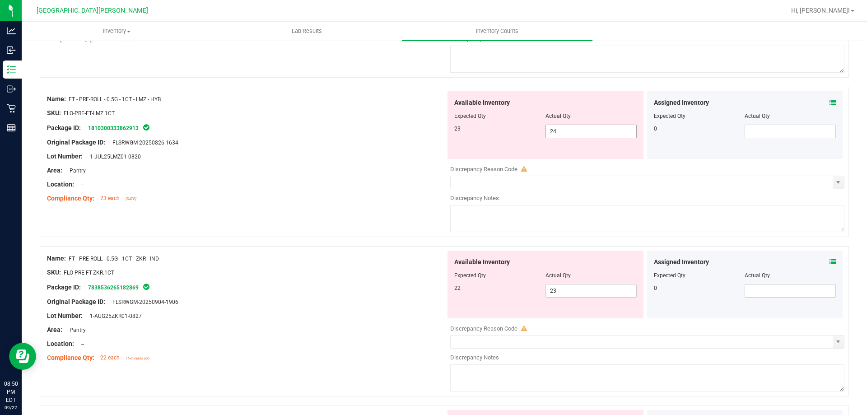
click at [560, 131] on span "24 24" at bounding box center [591, 132] width 91 height 14
click at [560, 131] on input "24" at bounding box center [591, 131] width 90 height 13
type input "23"
click at [571, 293] on div "Available Inventory Expected Qty Actual Qty 22 23 23" at bounding box center [645, 322] width 399 height 143
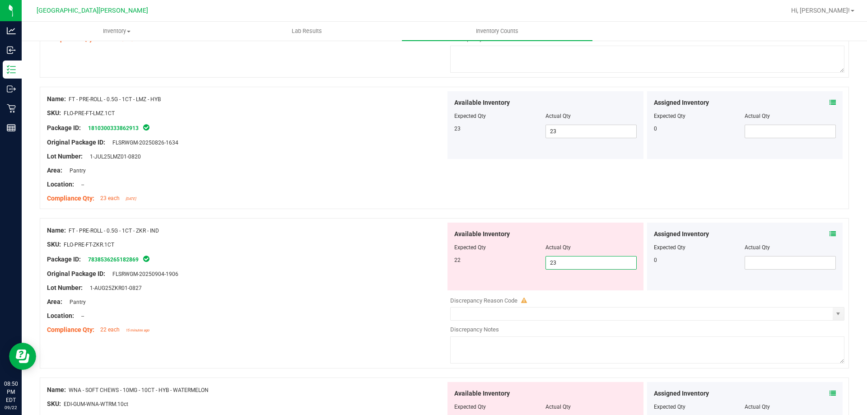
click at [565, 263] on input "23" at bounding box center [591, 263] width 90 height 13
click at [566, 263] on input "23" at bounding box center [591, 263] width 90 height 13
type input "22"
click at [353, 267] on div at bounding box center [246, 267] width 399 height 5
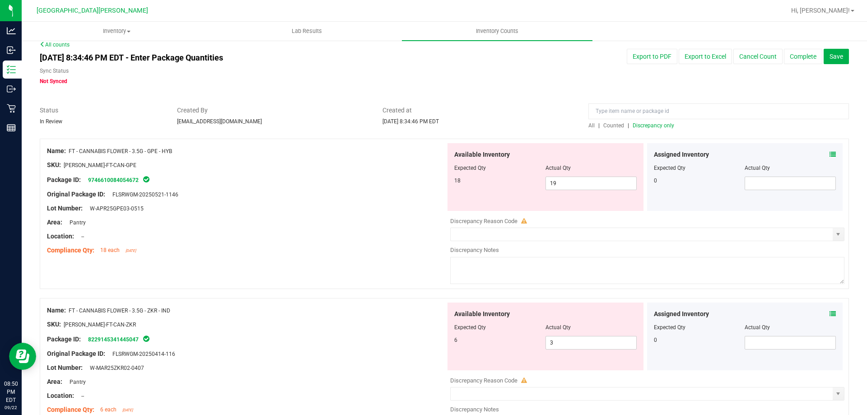
scroll to position [0, 0]
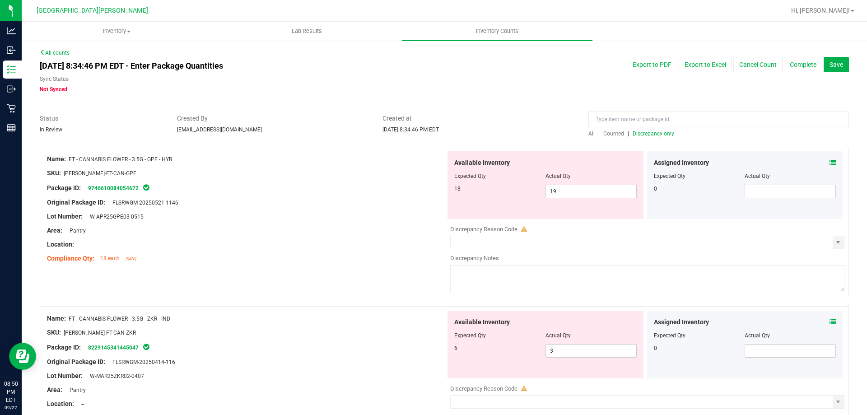
click at [648, 134] on span "Discrepancy only" at bounding box center [654, 134] width 42 height 6
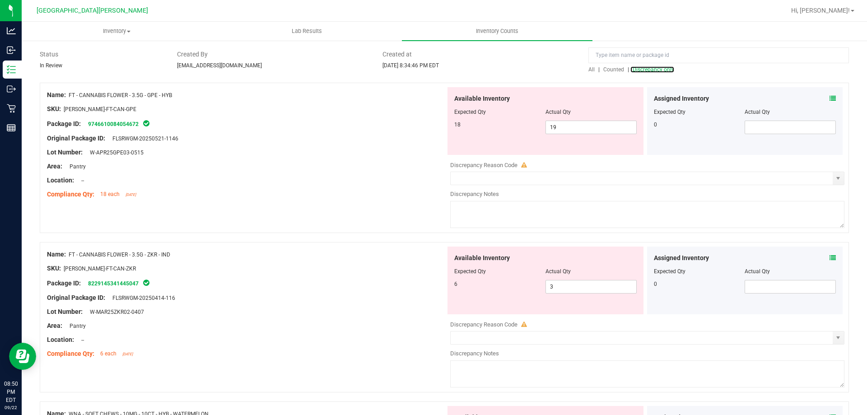
scroll to position [90, 0]
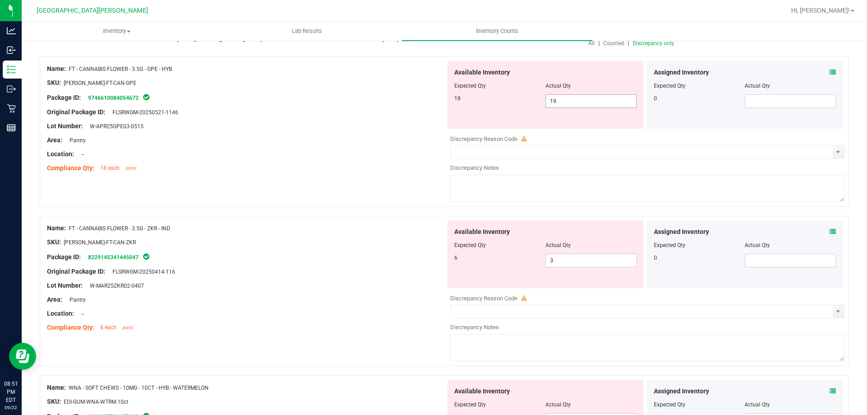
click at [574, 96] on span "19 19" at bounding box center [591, 101] width 91 height 14
click at [574, 96] on input "19" at bounding box center [591, 101] width 90 height 13
type input "18"
click at [567, 260] on div "Available Inventory Expected Qty Actual Qty 6 3 3" at bounding box center [645, 291] width 399 height 143
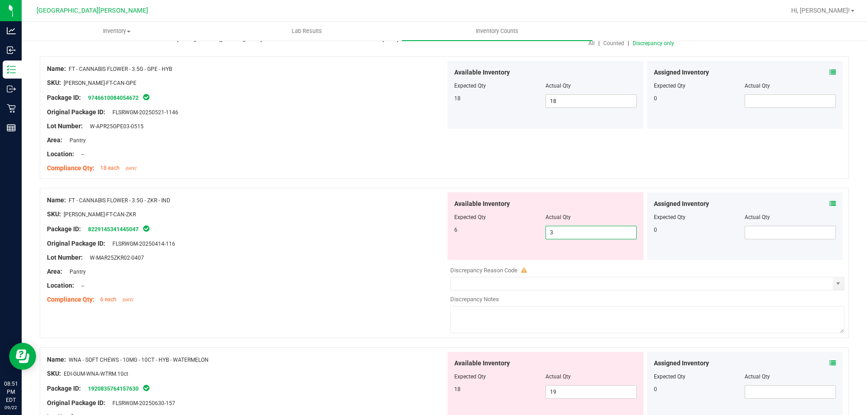
click at [569, 232] on input "3" at bounding box center [591, 232] width 90 height 13
type input "6"
click at [317, 251] on div at bounding box center [246, 250] width 399 height 5
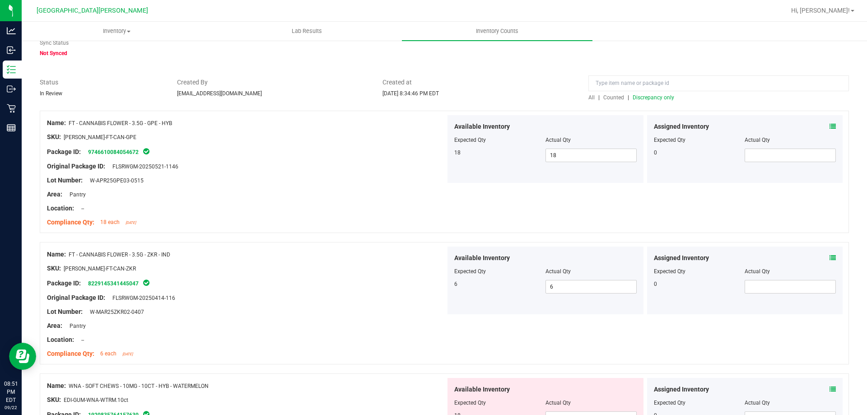
scroll to position [0, 0]
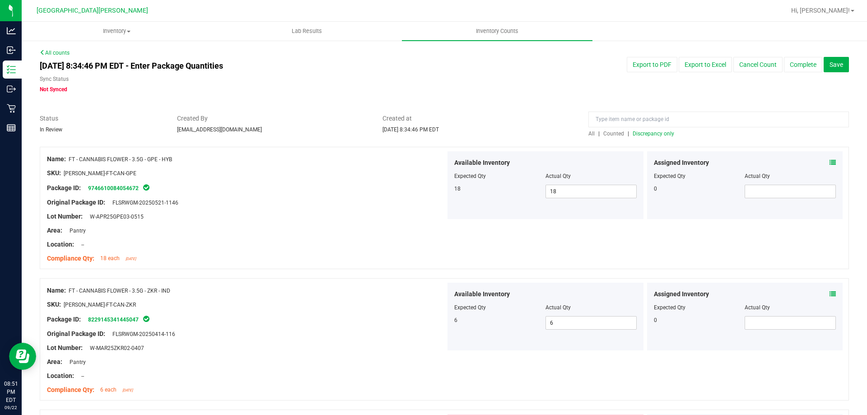
click at [649, 131] on span "Discrepancy only" at bounding box center [654, 134] width 42 height 6
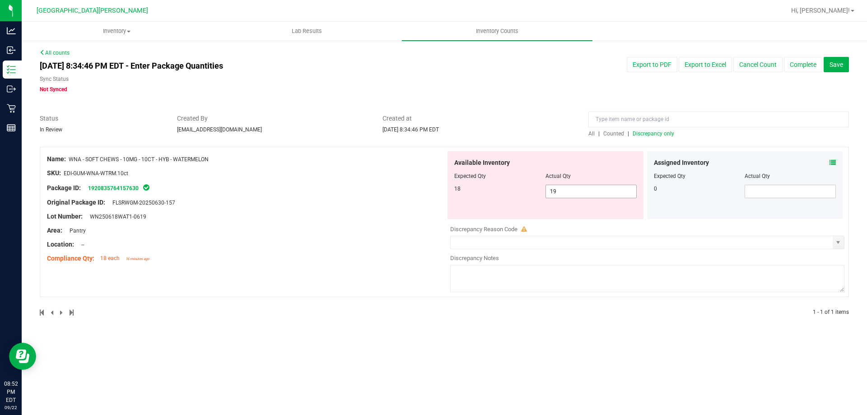
click at [582, 191] on span "19 19" at bounding box center [591, 192] width 91 height 14
click at [582, 191] on input "19" at bounding box center [591, 191] width 90 height 13
type input "18"
click at [418, 238] on div at bounding box center [246, 237] width 399 height 5
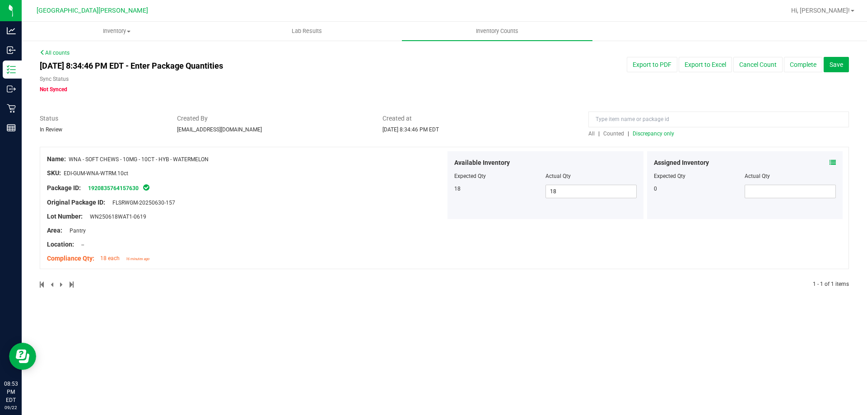
click at [645, 135] on span "Discrepancy only" at bounding box center [654, 134] width 42 height 6
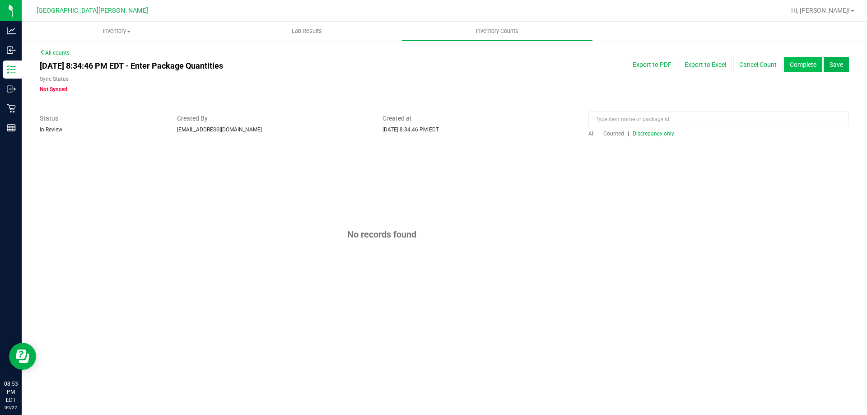
click at [800, 66] on button "Complete" at bounding box center [803, 64] width 38 height 15
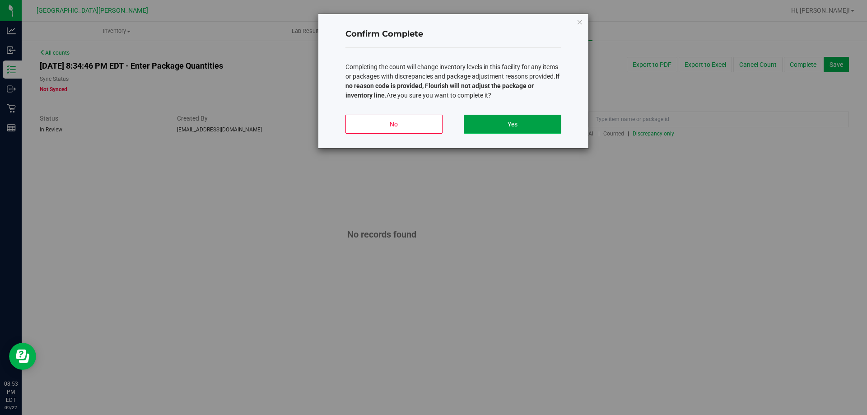
click at [504, 121] on button "Yes" at bounding box center [512, 124] width 97 height 19
